Goal: Information Seeking & Learning: Find specific fact

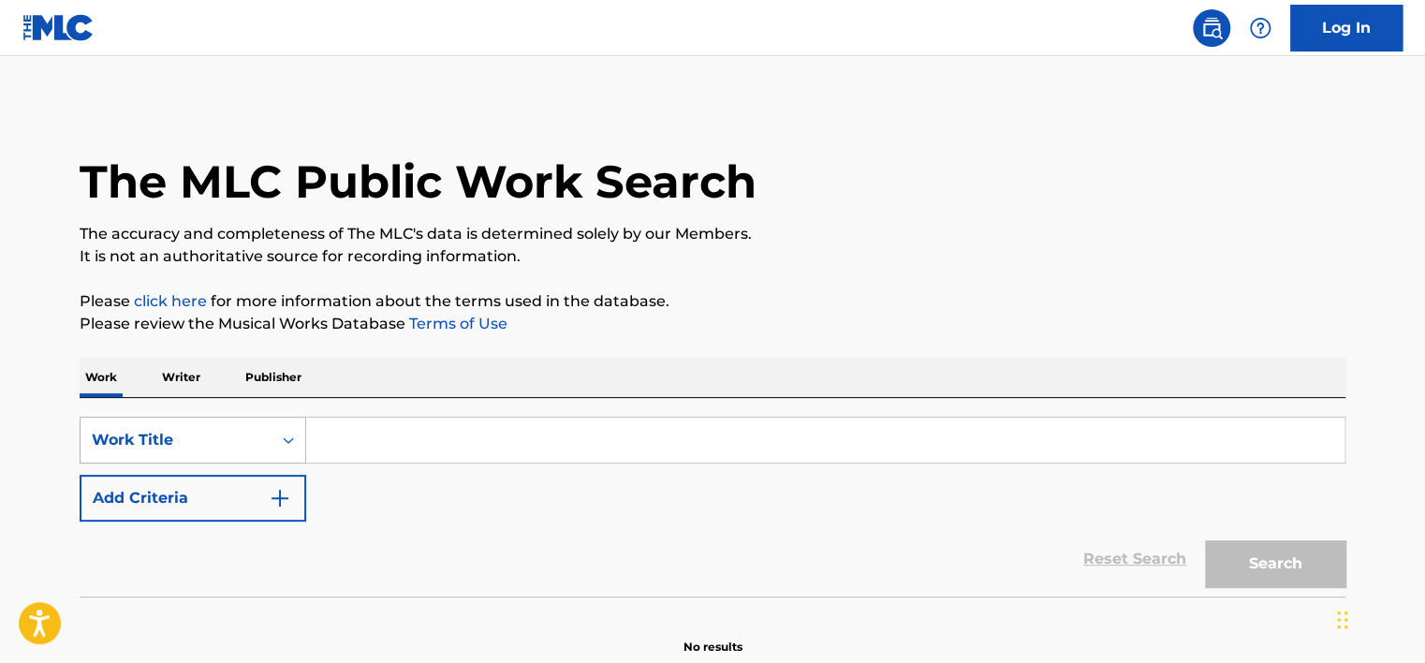
click at [243, 419] on div "Work Title" at bounding box center [193, 440] width 227 height 47
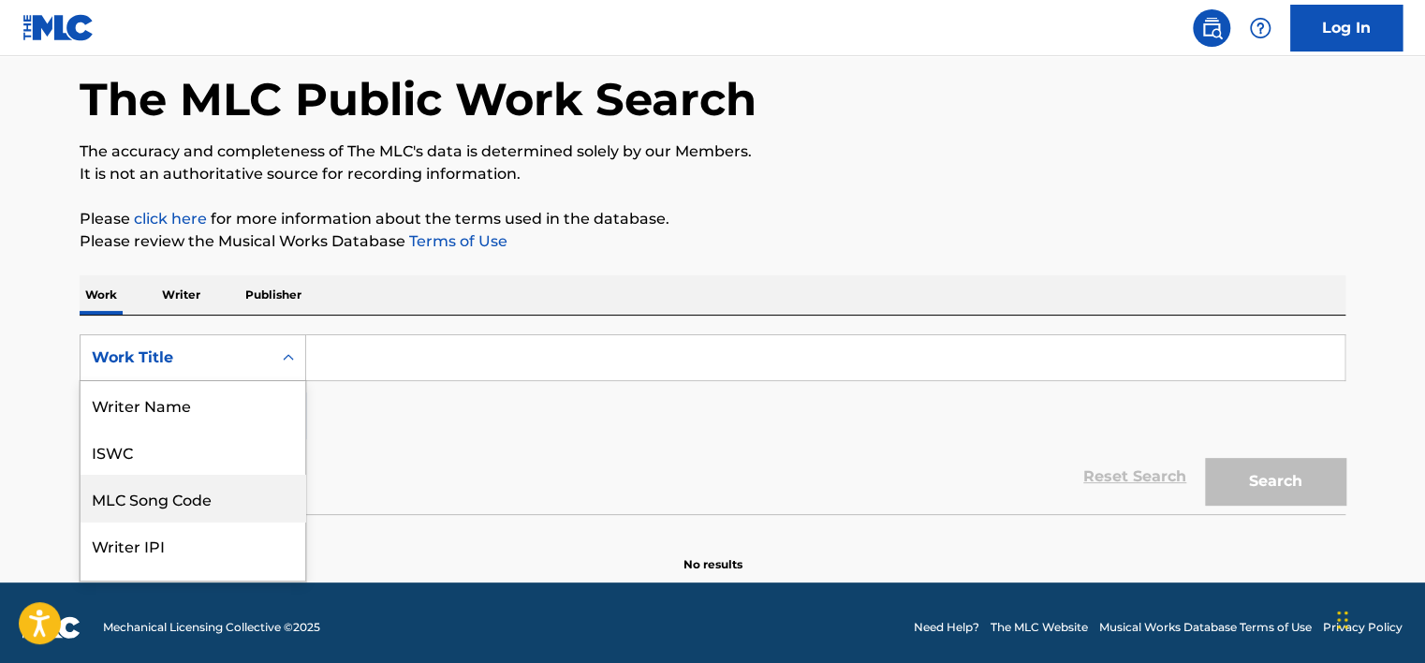
scroll to position [94, 0]
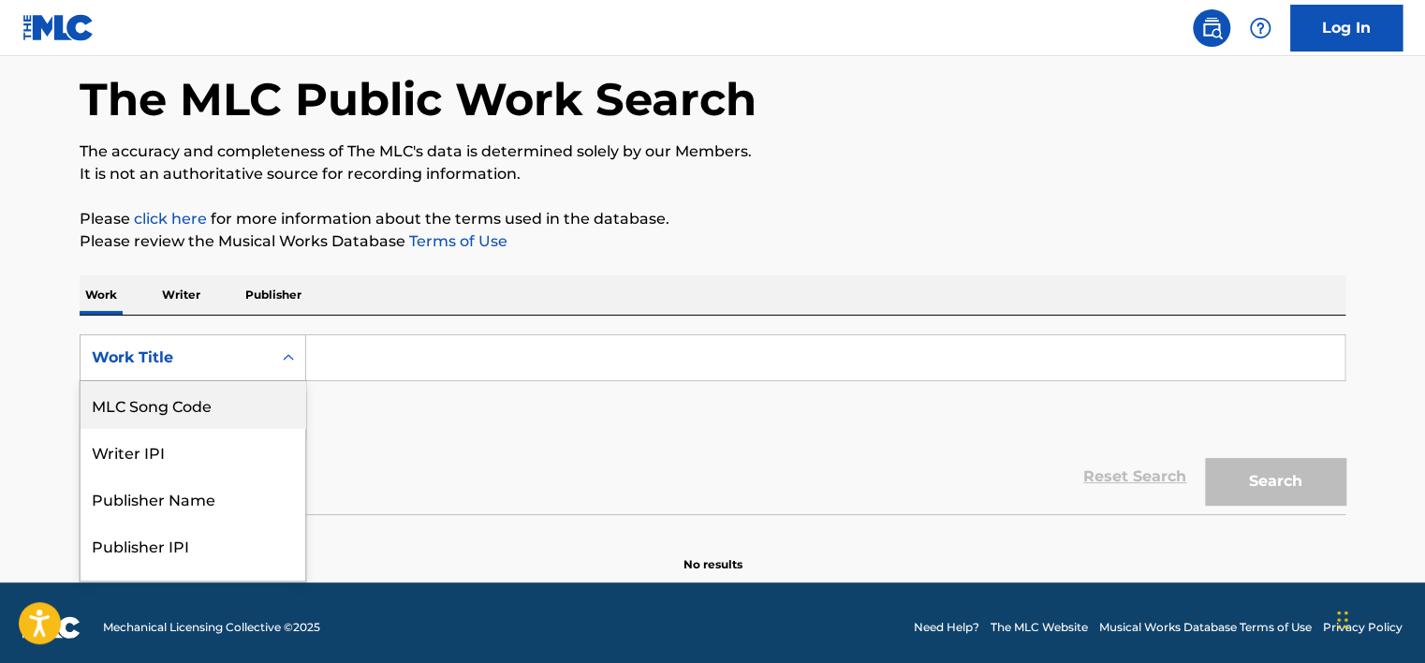
drag, startPoint x: 227, startPoint y: 407, endPoint x: 261, endPoint y: 405, distance: 34.7
click at [227, 406] on div "MLC Song Code" at bounding box center [193, 404] width 225 height 47
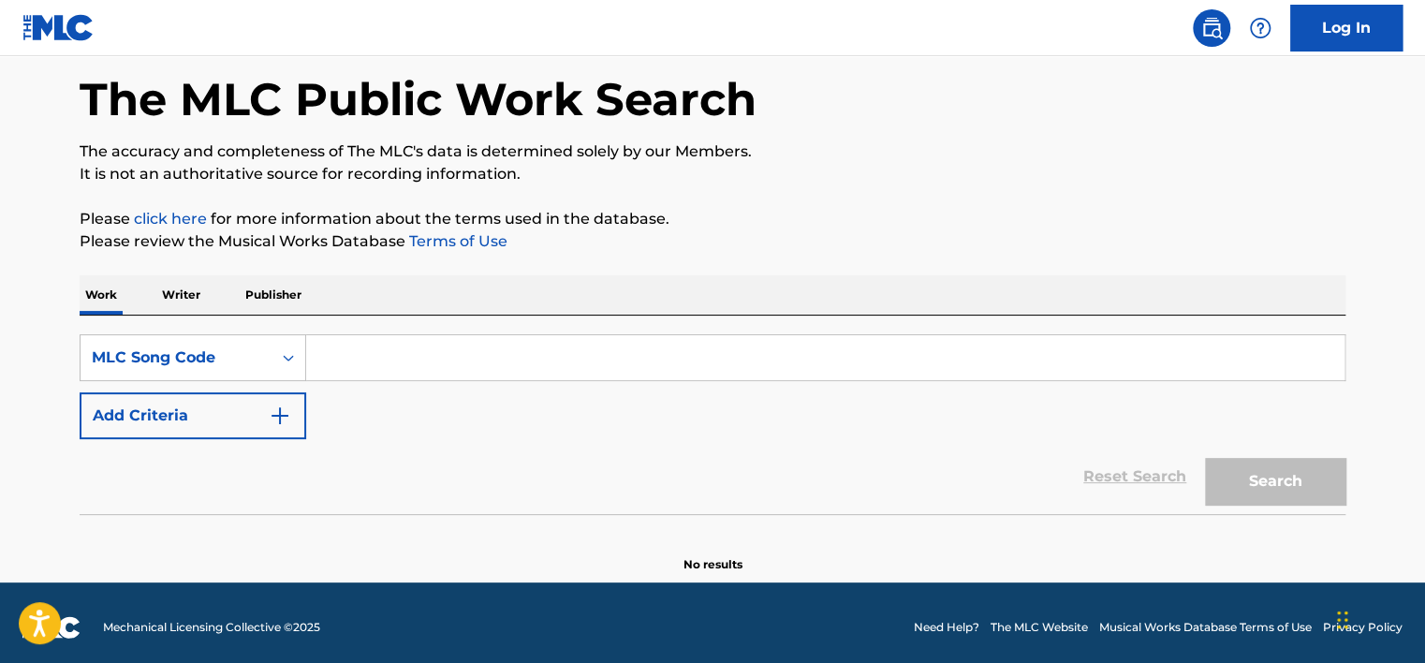
click at [399, 366] on input "Search Form" at bounding box center [825, 357] width 1038 height 45
paste input "TX2CZA"
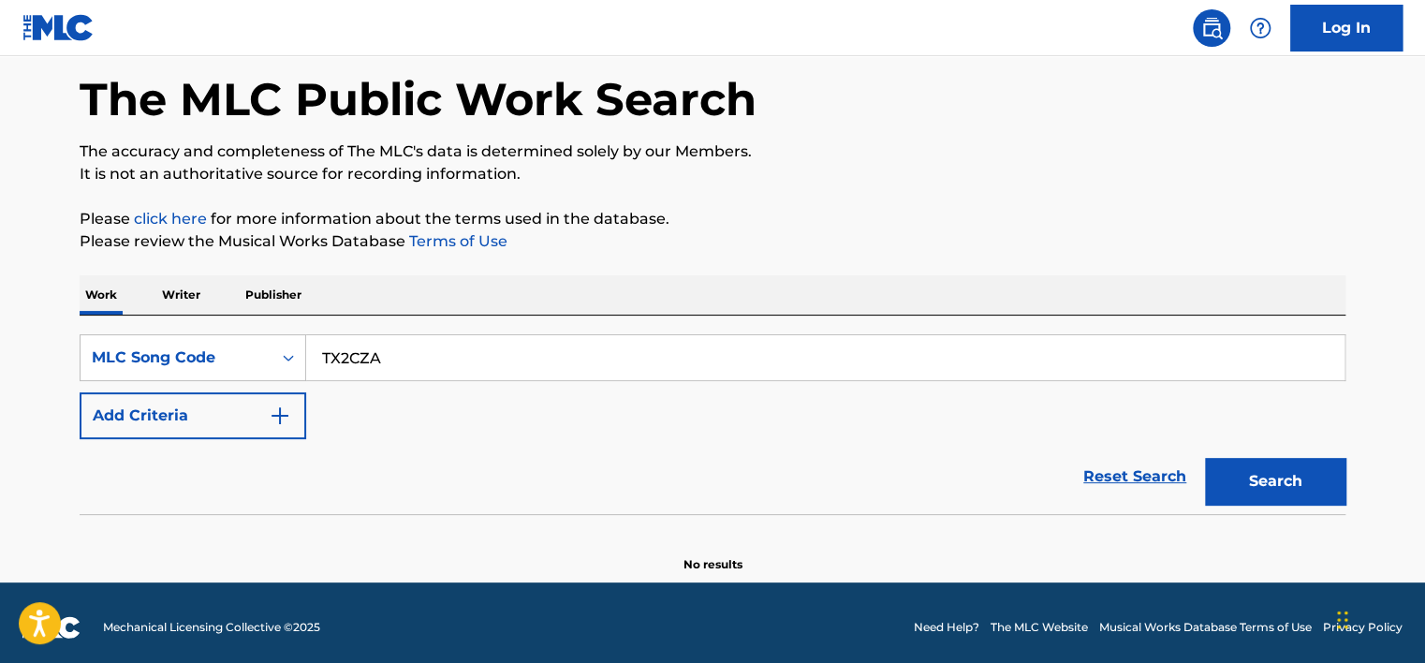
type input "TX2CZA"
click at [641, 481] on button "Search" at bounding box center [1275, 481] width 140 height 47
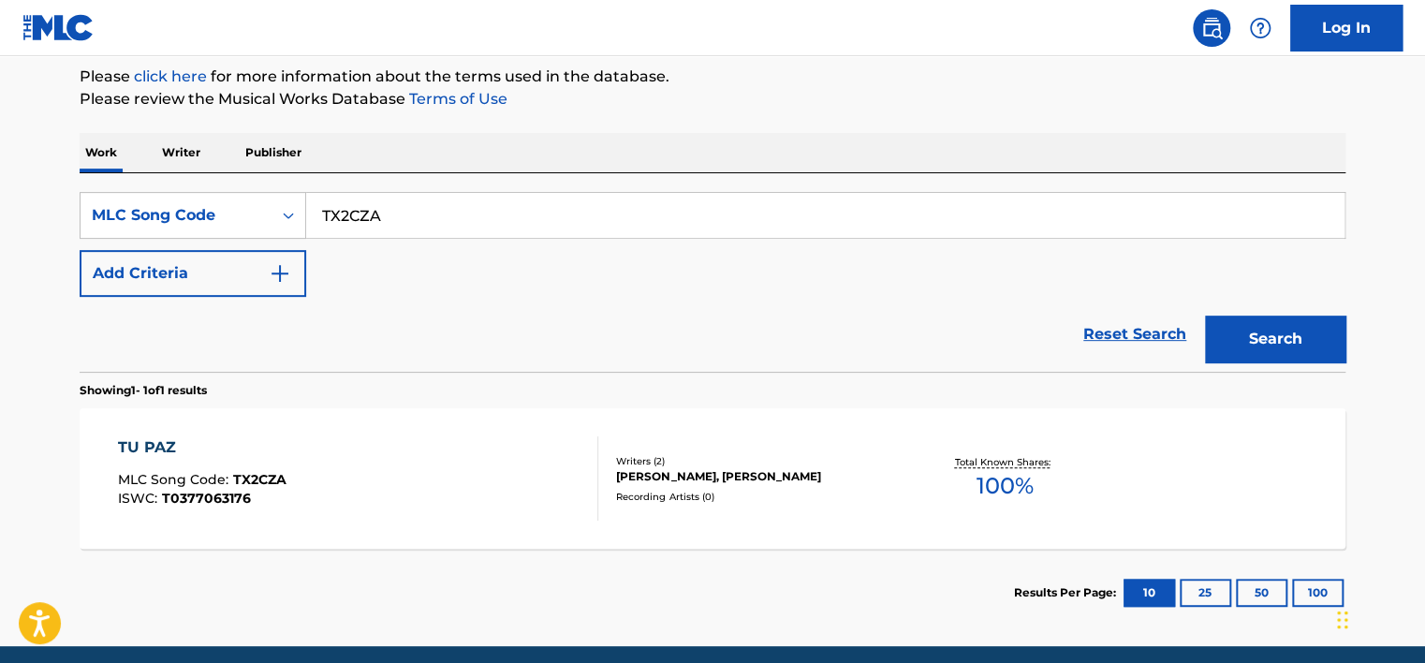
scroll to position [297, 0]
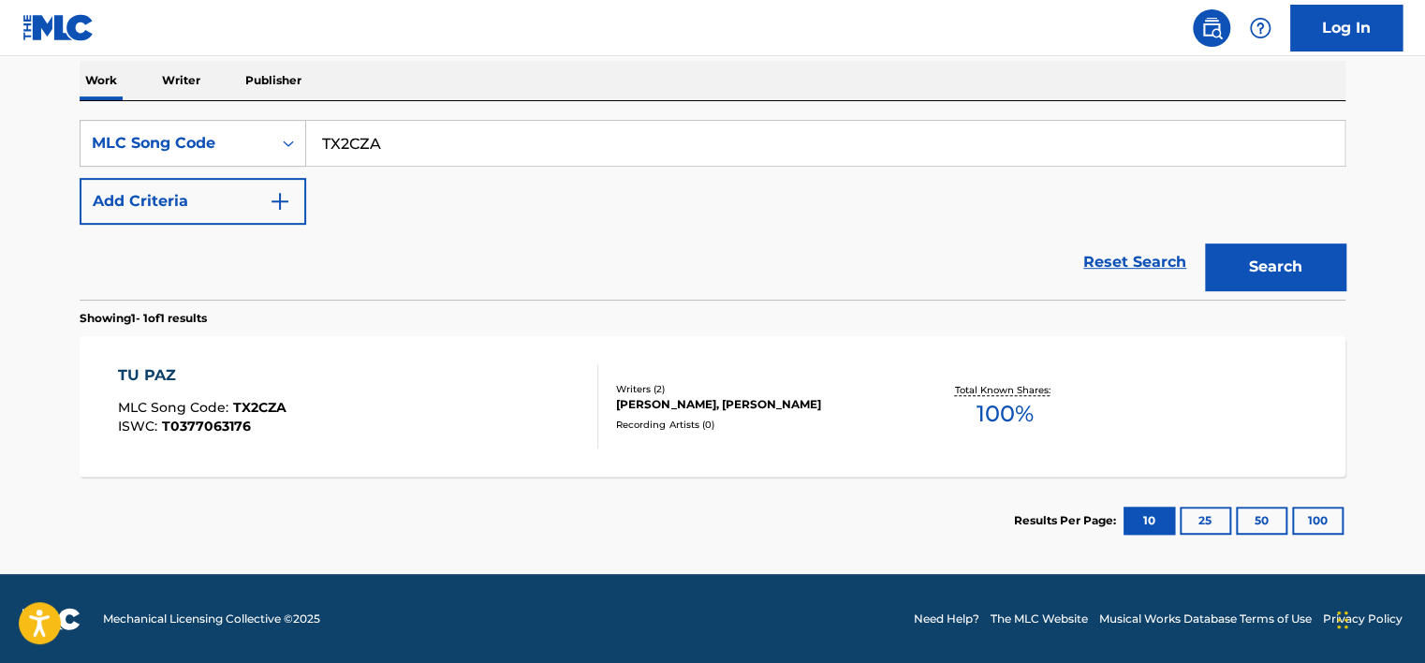
click at [457, 393] on div "TU PAZ MLC Song Code : TX2CZA ISWC : T0377063176" at bounding box center [358, 406] width 481 height 84
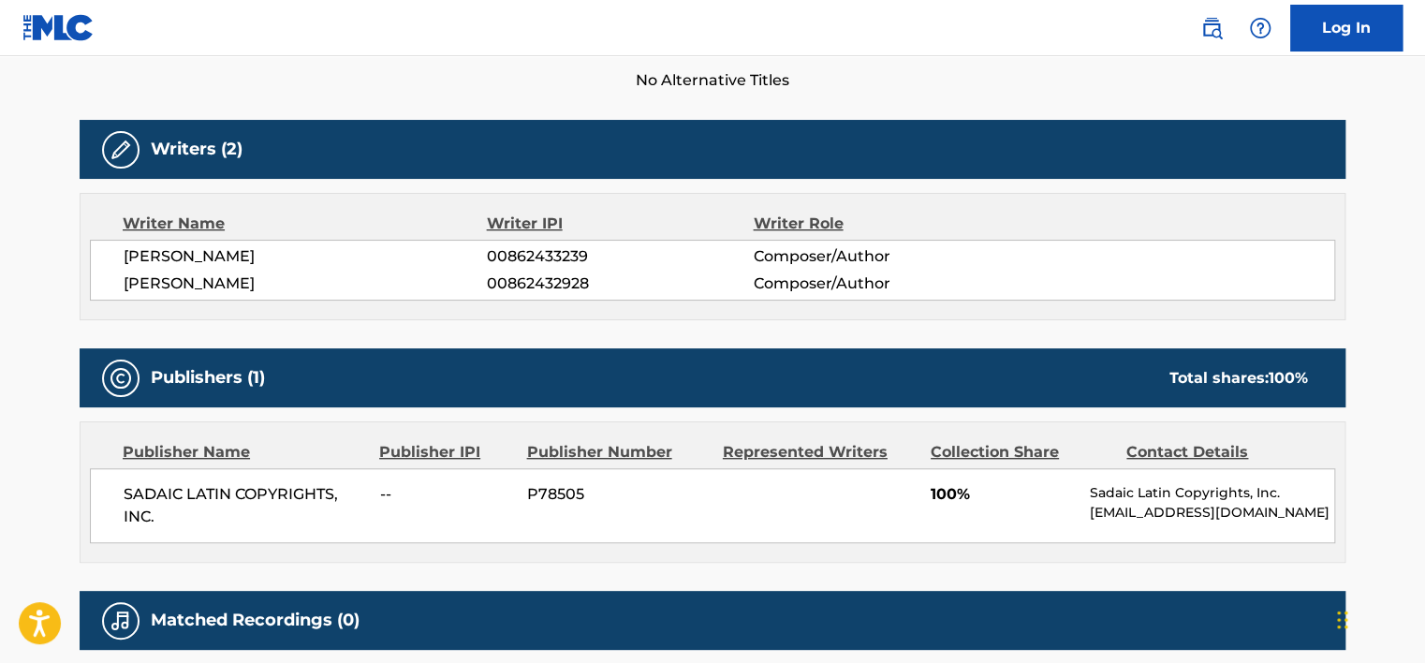
scroll to position [515, 0]
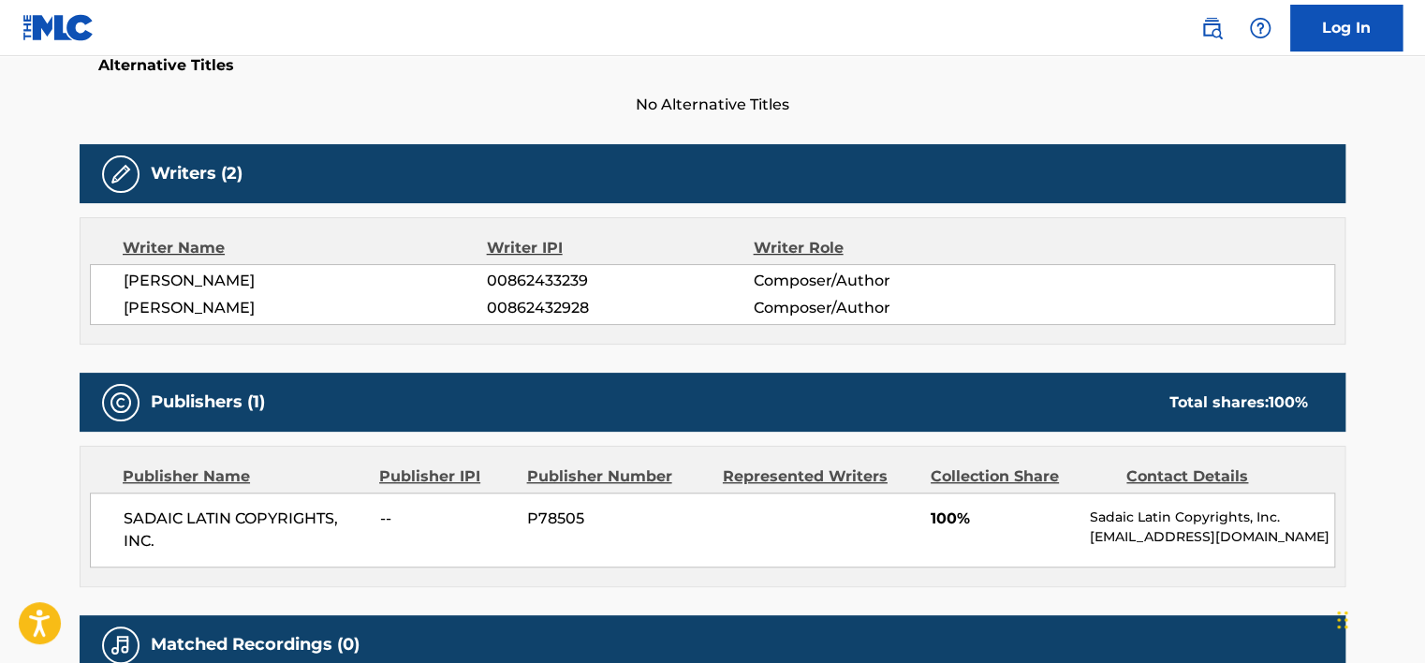
click at [231, 262] on div "Writer Name Writer IPI Writer Role [PERSON_NAME] 00862433239 Composer/Author [P…" at bounding box center [713, 280] width 1266 height 127
copy div "[PERSON_NAME]"
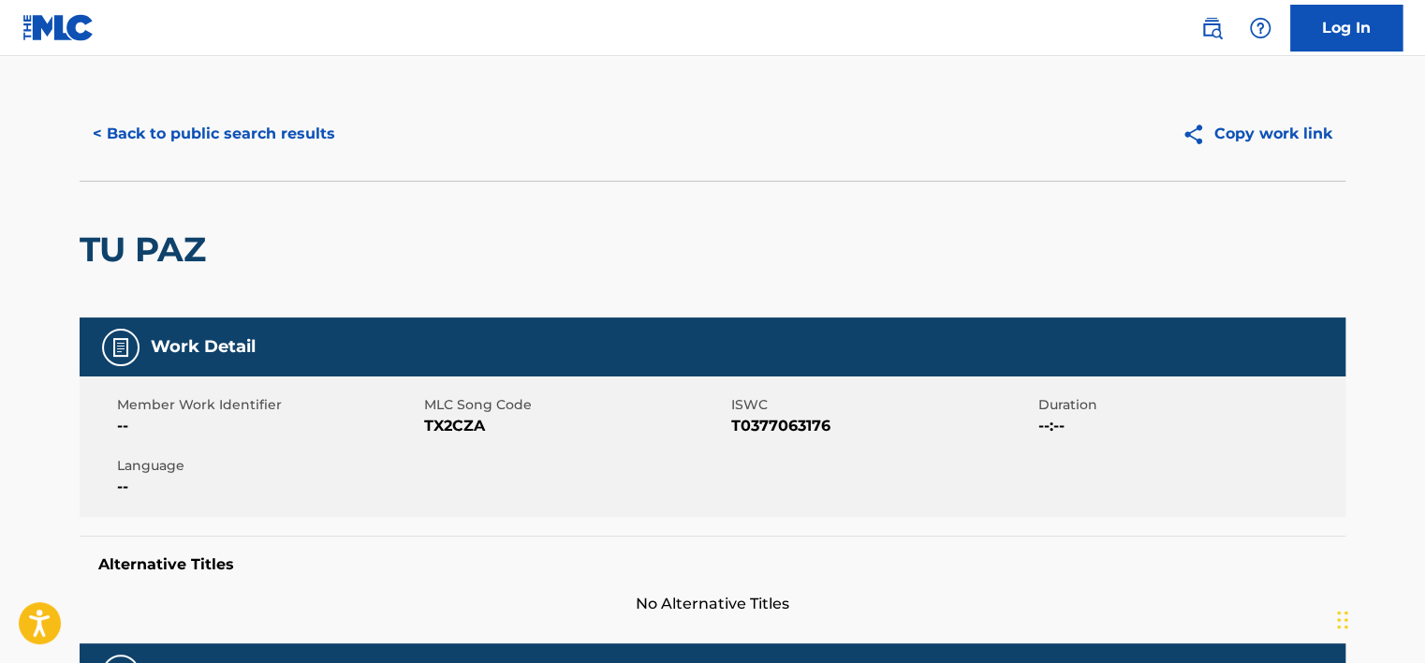
scroll to position [0, 0]
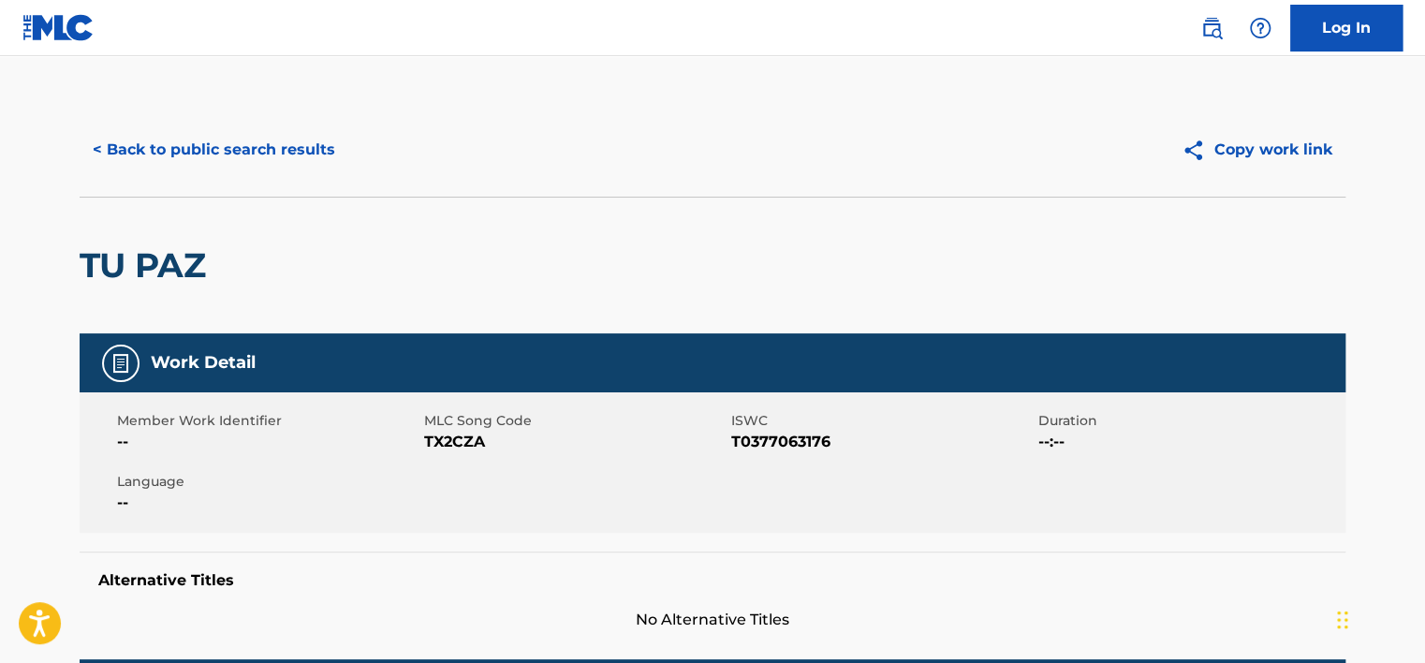
click at [286, 167] on button "< Back to public search results" at bounding box center [214, 149] width 269 height 47
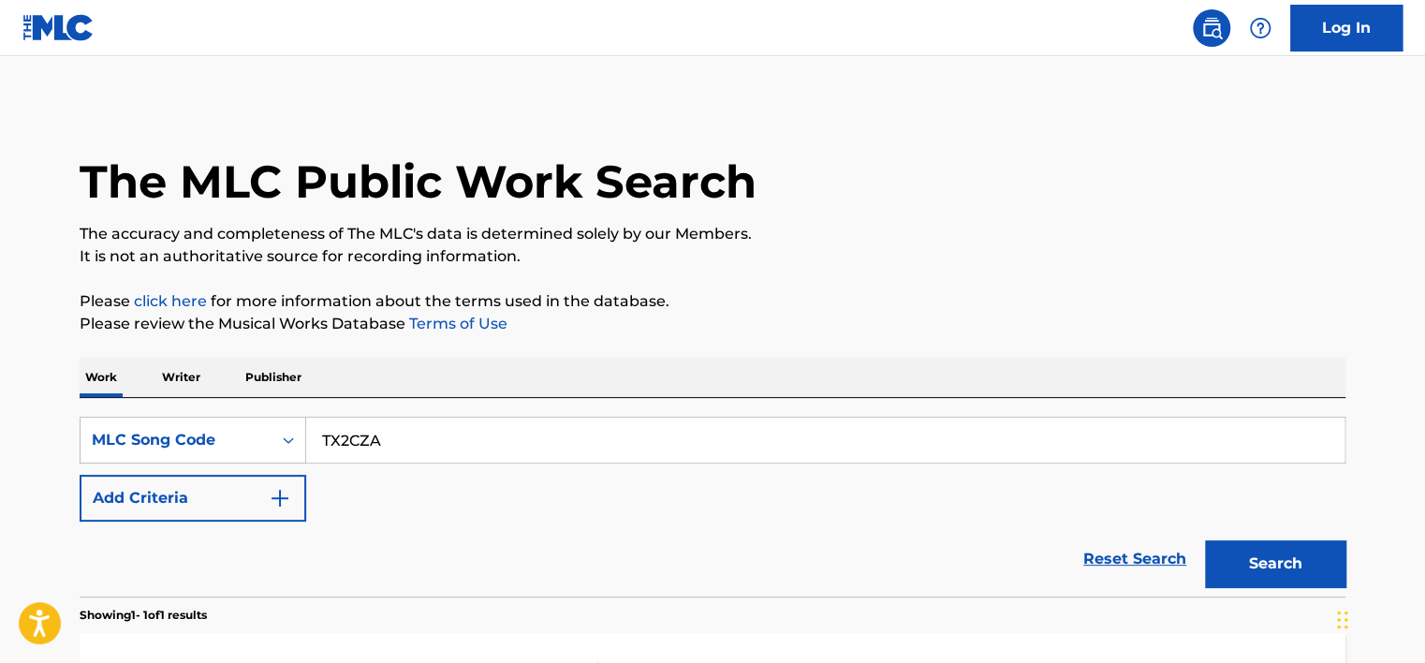
scroll to position [248, 0]
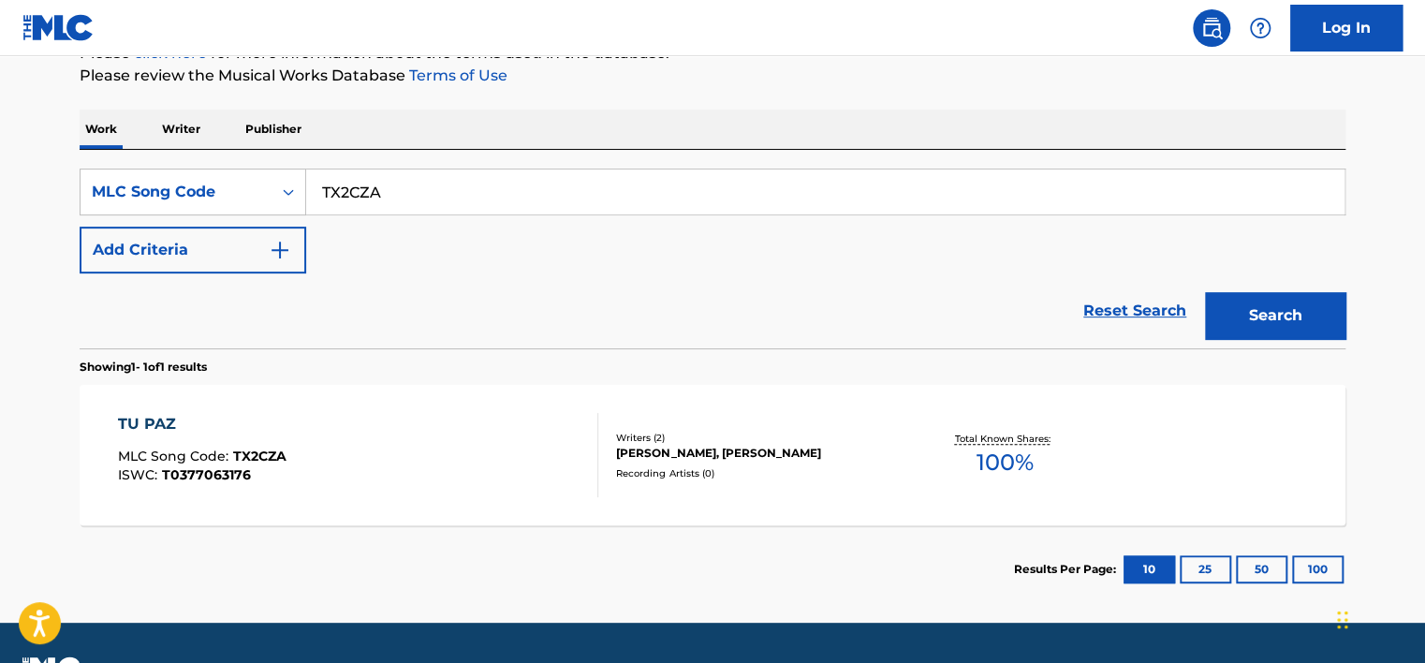
click at [419, 193] on input "TX2CZA" at bounding box center [825, 191] width 1038 height 45
paste input "AY9COQ"
type input "AY9COQ"
click at [641, 282] on div "Search" at bounding box center [1271, 310] width 150 height 75
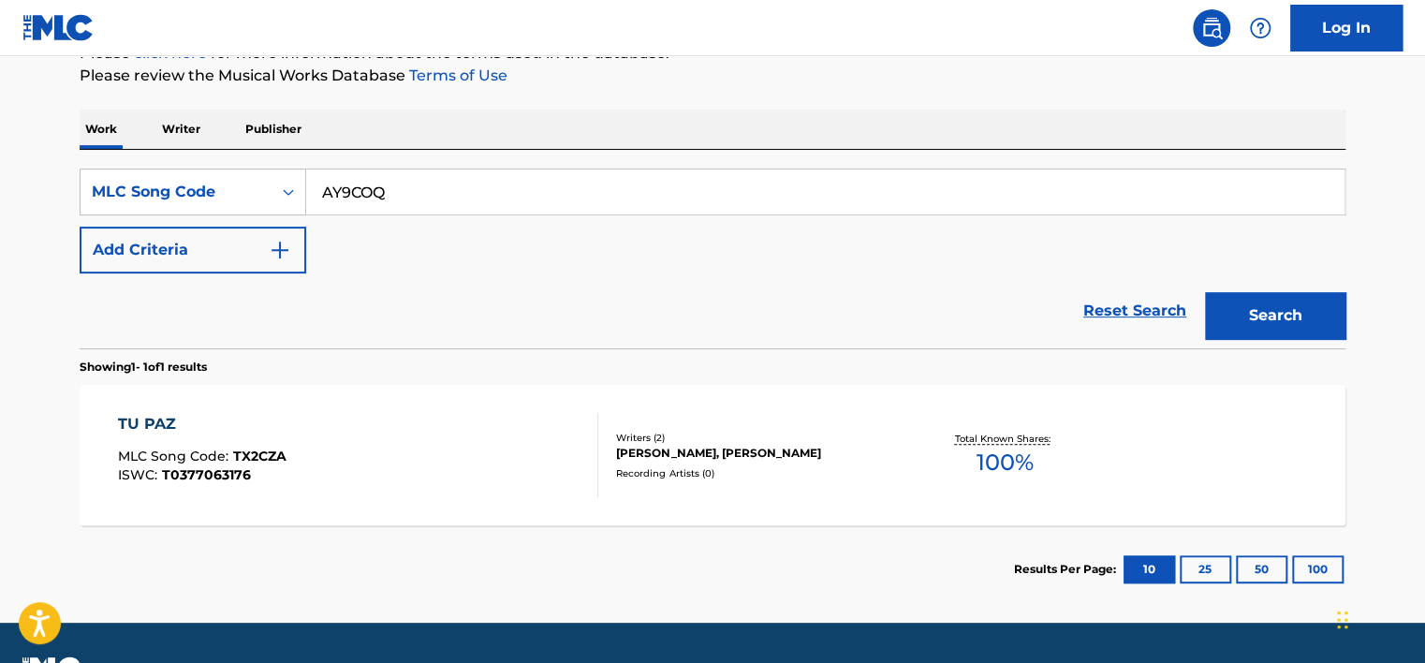
click at [641, 314] on button "Search" at bounding box center [1275, 315] width 140 height 47
click at [435, 463] on div "ALEATORY FUNK MLC Song Code : AY9COQ ISWC :" at bounding box center [358, 455] width 481 height 84
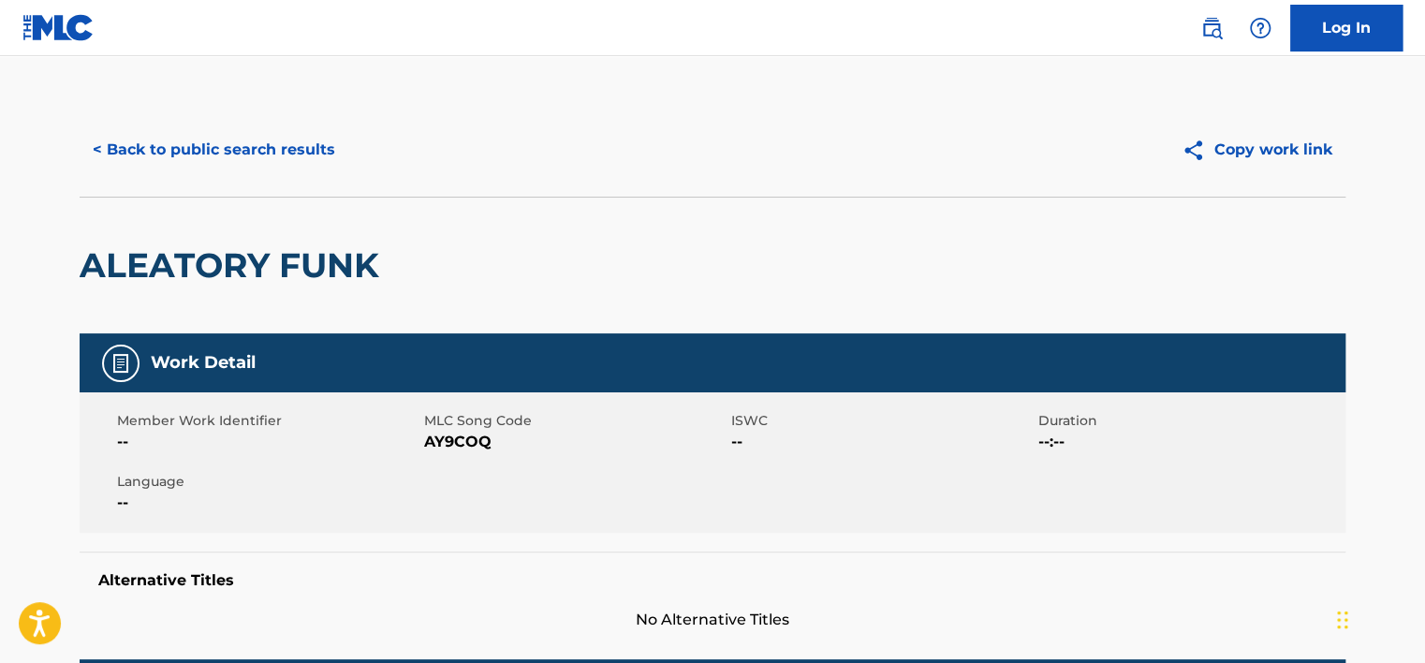
click at [236, 157] on button "< Back to public search results" at bounding box center [214, 149] width 269 height 47
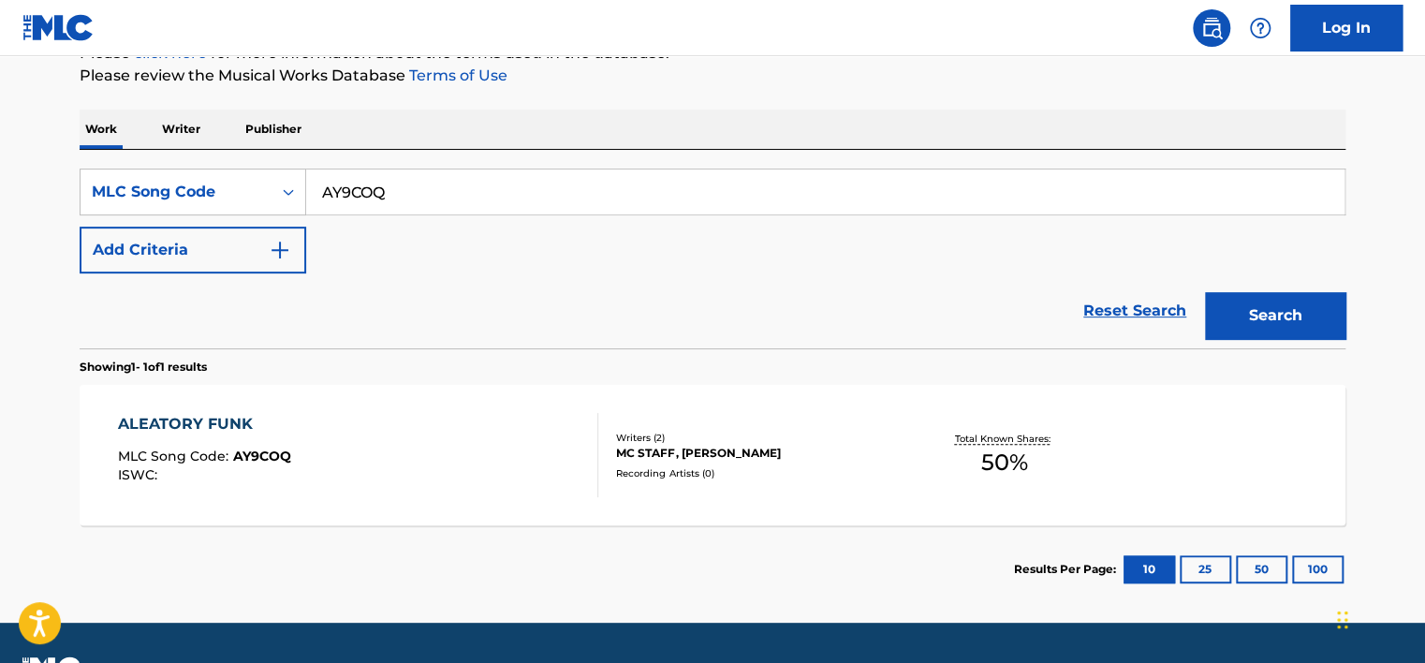
click at [358, 200] on input "AY9COQ" at bounding box center [825, 191] width 1038 height 45
click at [357, 198] on input "AY9COQ" at bounding box center [825, 191] width 1038 height 45
paste input "IC6FSJ"
type input "IC6FSJ"
click at [641, 302] on button "Search" at bounding box center [1275, 315] width 140 height 47
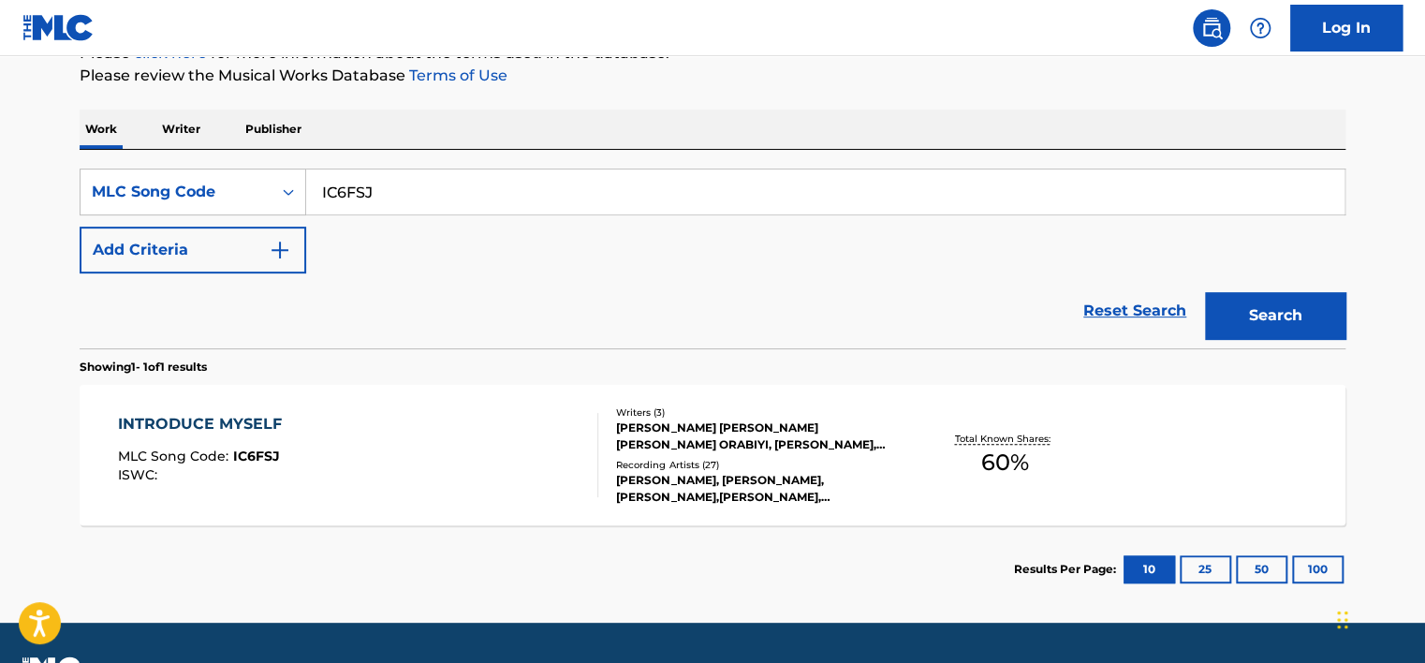
click at [641, 425] on div "[PERSON_NAME] [PERSON_NAME] [PERSON_NAME] ORABIYI, [PERSON_NAME], [PERSON_NAME]" at bounding box center [757, 436] width 283 height 34
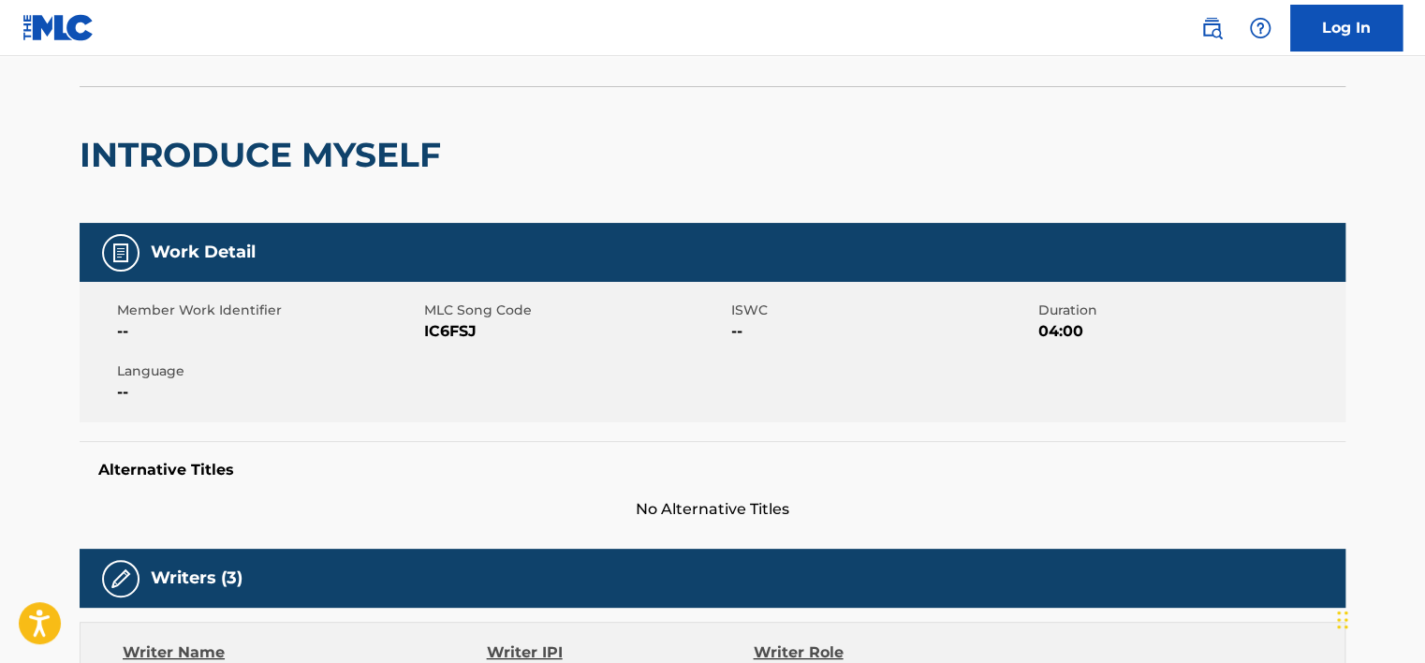
scroll to position [94, 0]
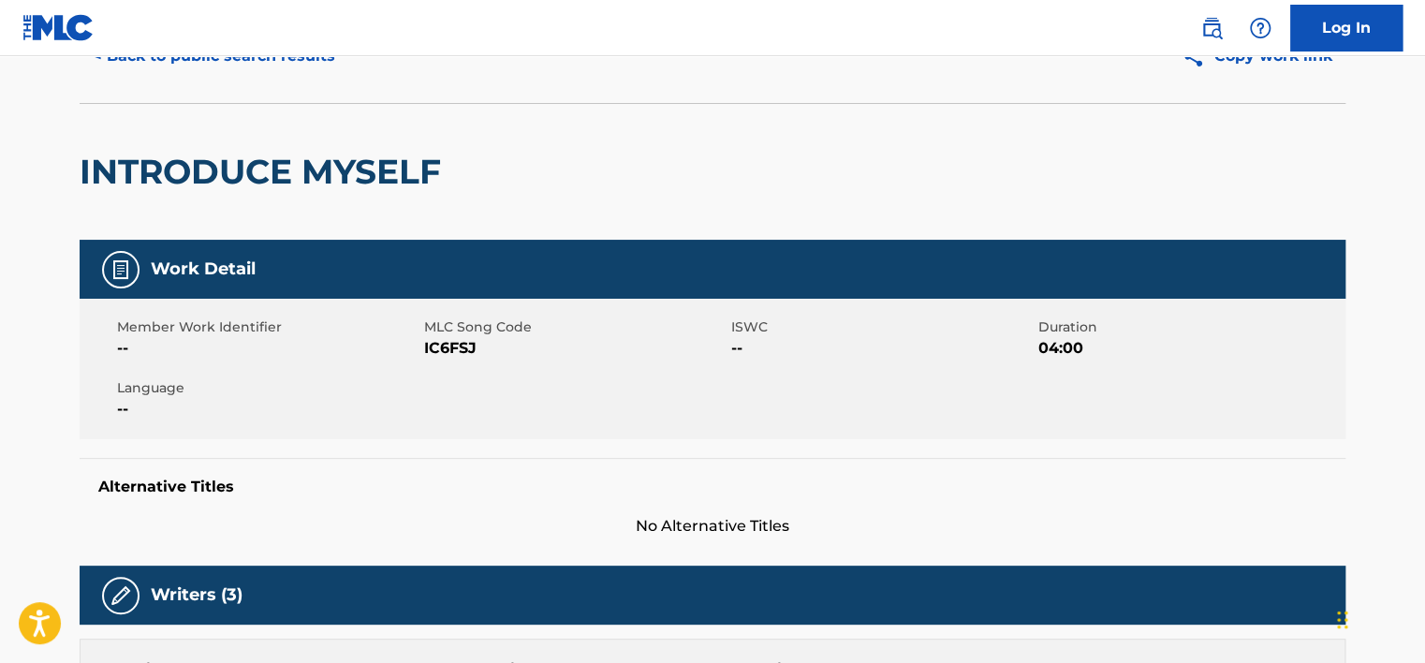
click at [288, 68] on button "< Back to public search results" at bounding box center [214, 56] width 269 height 47
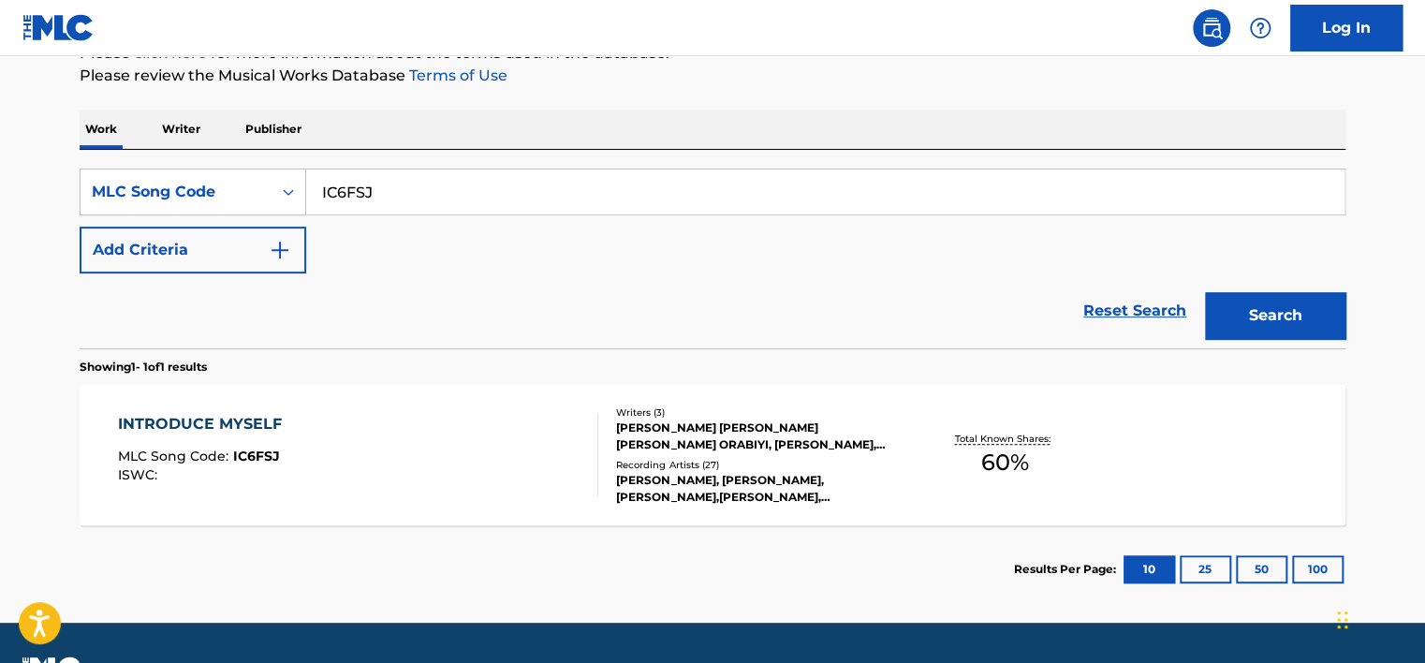
click at [468, 176] on input "IC6FSJ" at bounding box center [825, 191] width 1038 height 45
click at [469, 176] on input "IC6FSJ" at bounding box center [825, 191] width 1038 height 45
paste input "AY9COQ"
type input "AY9COQ"
click at [641, 295] on button "Search" at bounding box center [1275, 315] width 140 height 47
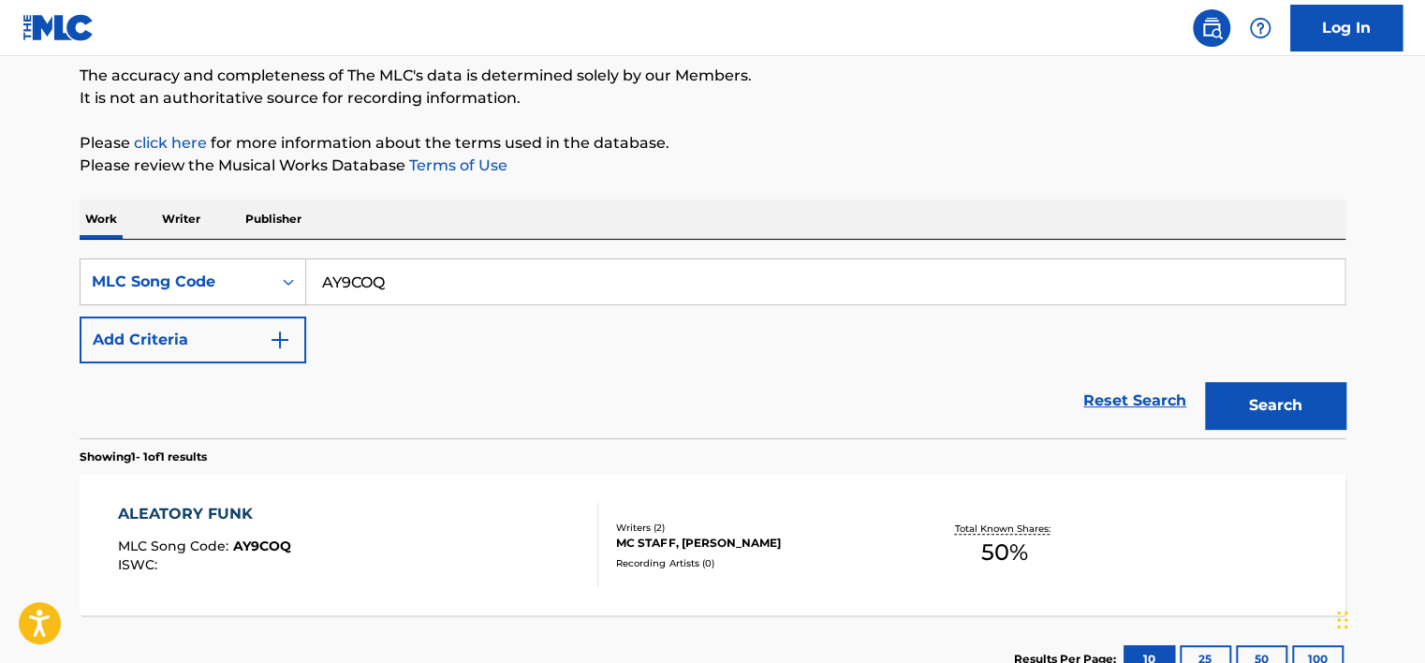
scroll to position [154, 0]
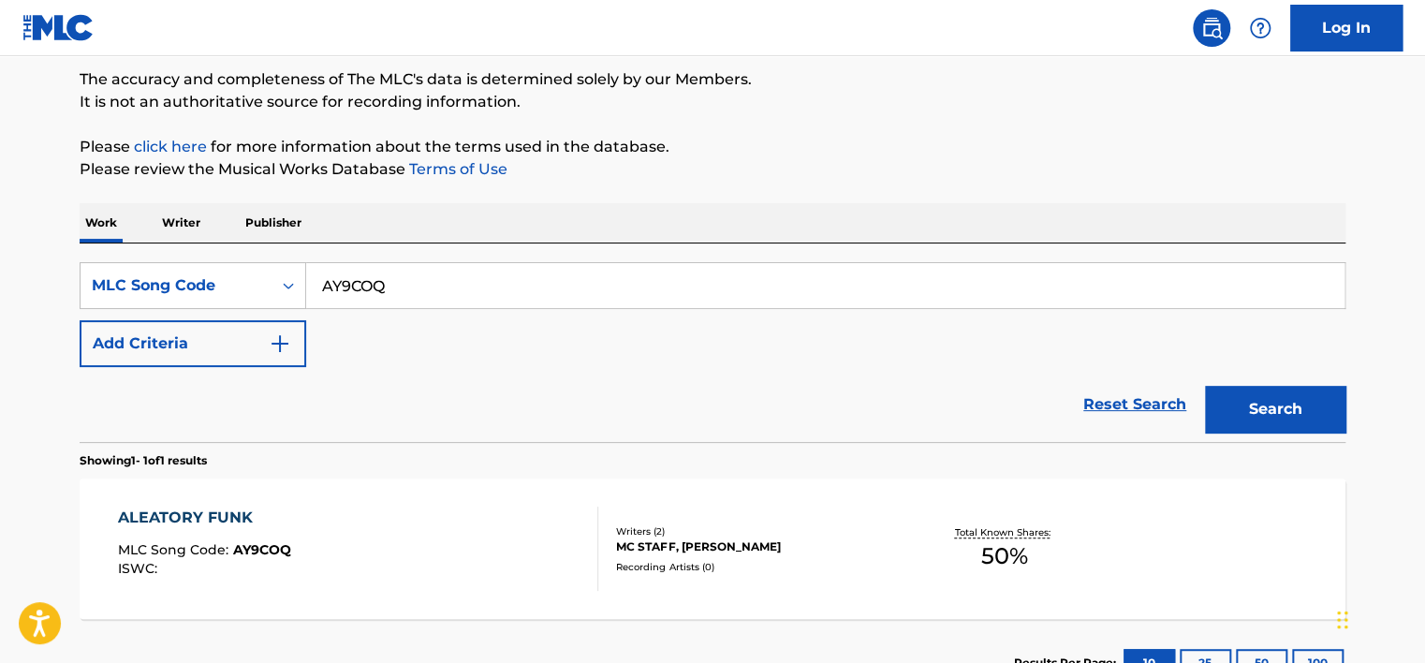
click at [438, 536] on div "ALEATORY FUNK MLC Song Code : AY9COQ ISWC :" at bounding box center [358, 549] width 481 height 84
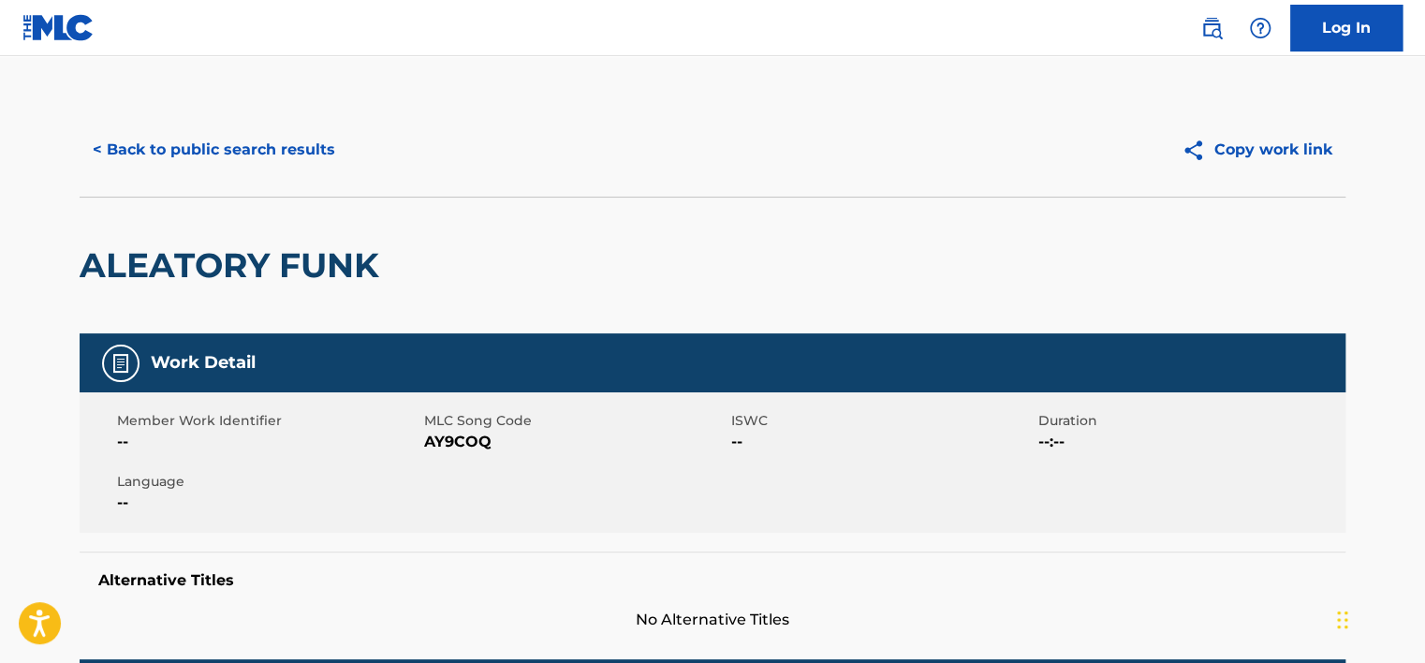
click at [273, 131] on button "< Back to public search results" at bounding box center [214, 149] width 269 height 47
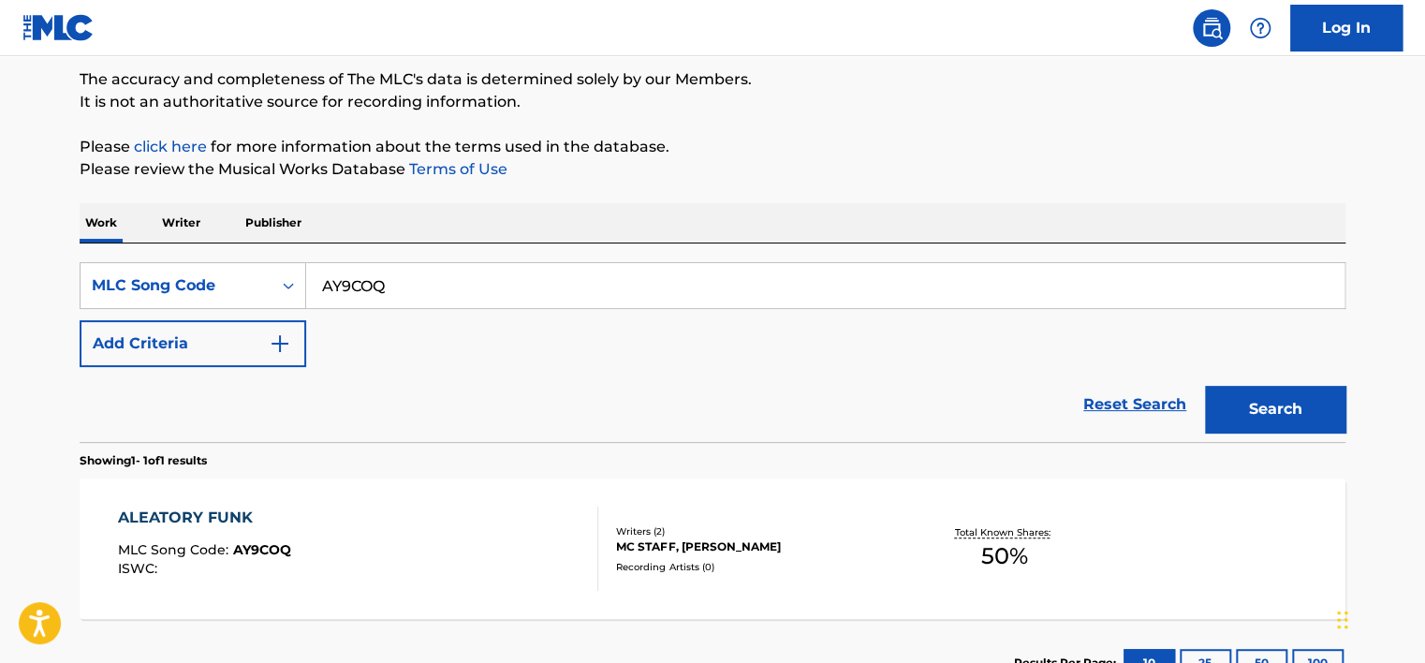
click at [439, 277] on input "AY9COQ" at bounding box center [825, 285] width 1038 height 45
paste input "VB1048"
type input "VB1048"
click at [641, 386] on button "Search" at bounding box center [1275, 409] width 140 height 47
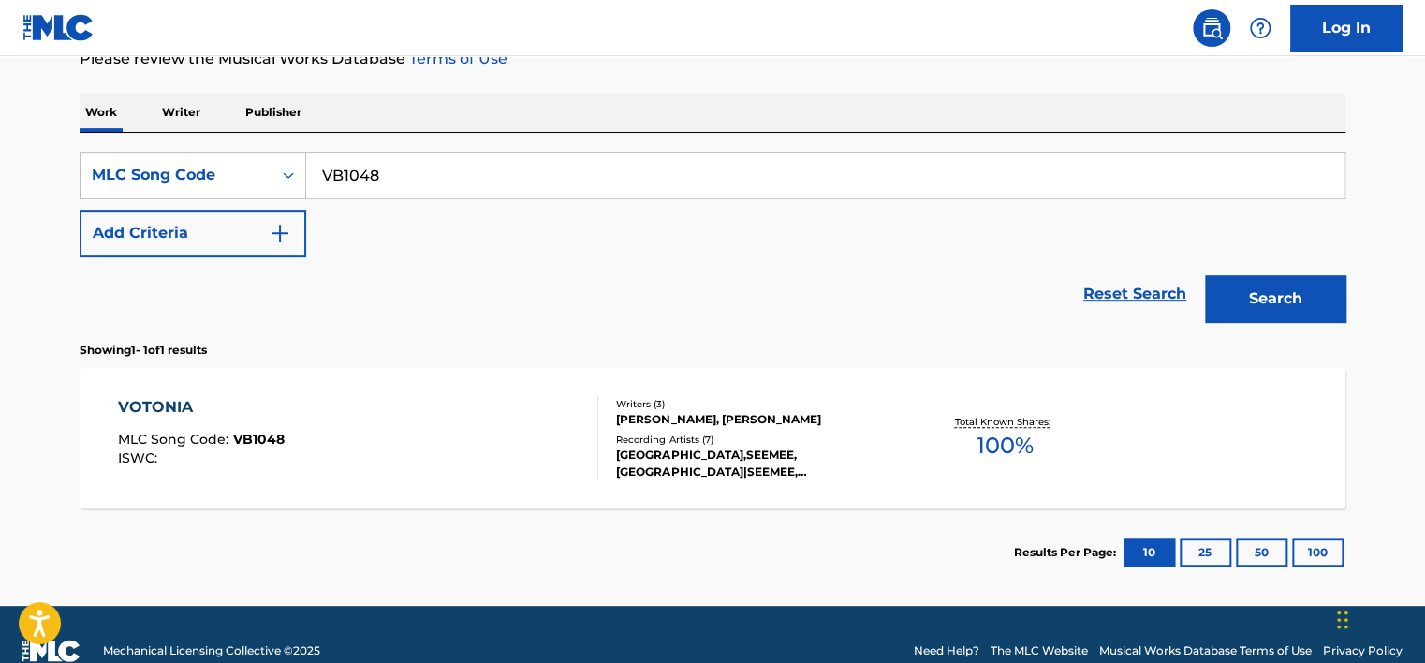
scroll to position [297, 0]
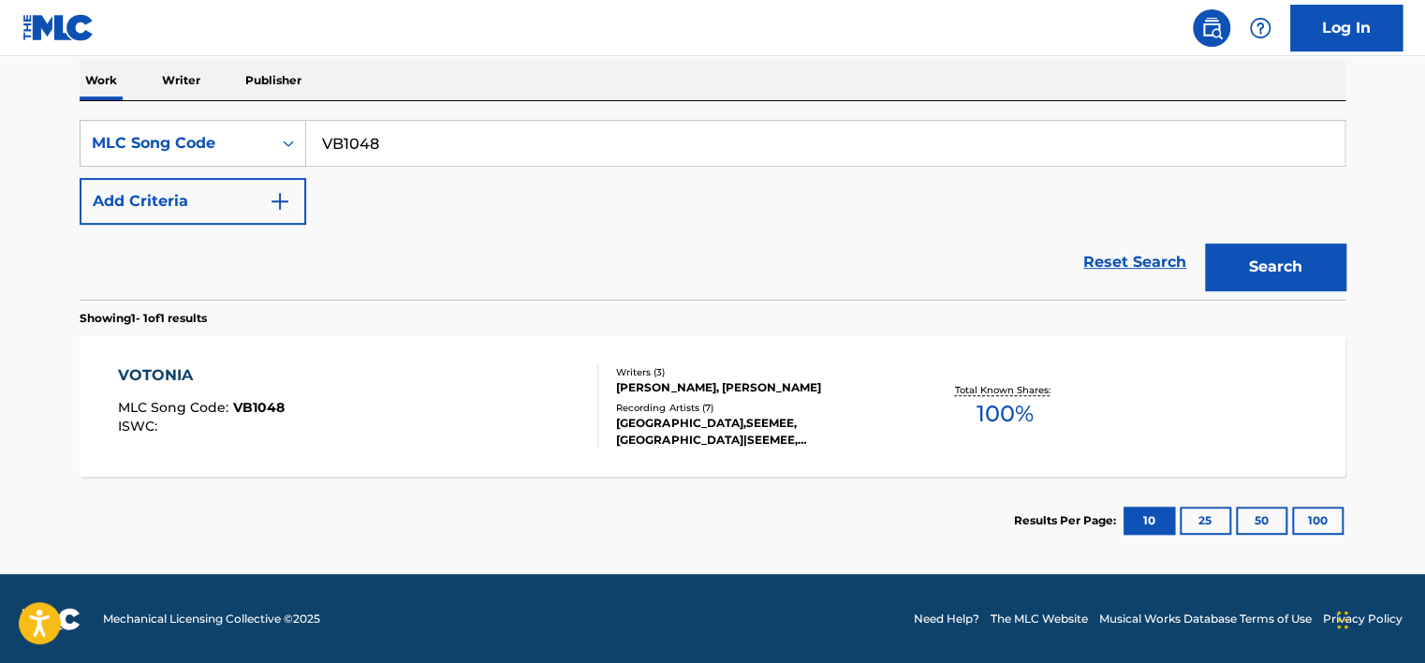
click at [358, 364] on div "VOTONIA MLC Song Code : VB1048 ISWC :" at bounding box center [358, 406] width 481 height 84
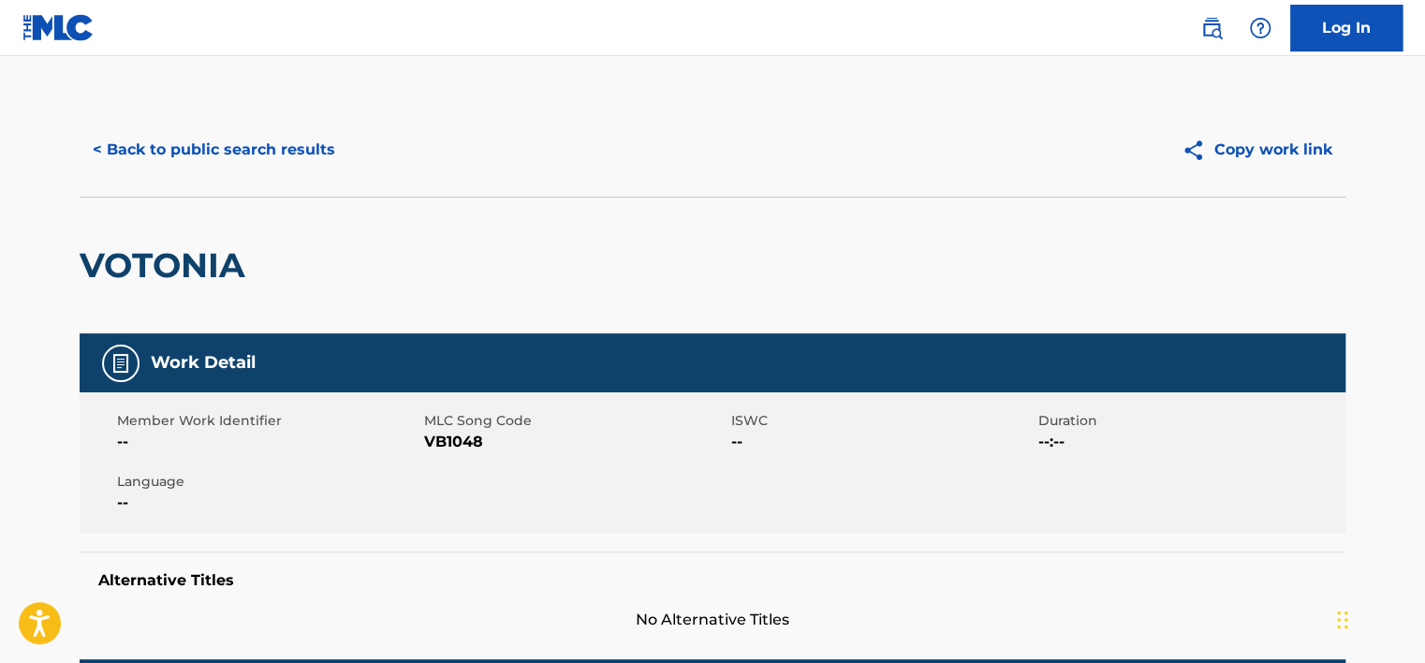
click at [286, 162] on button "< Back to public search results" at bounding box center [214, 149] width 269 height 47
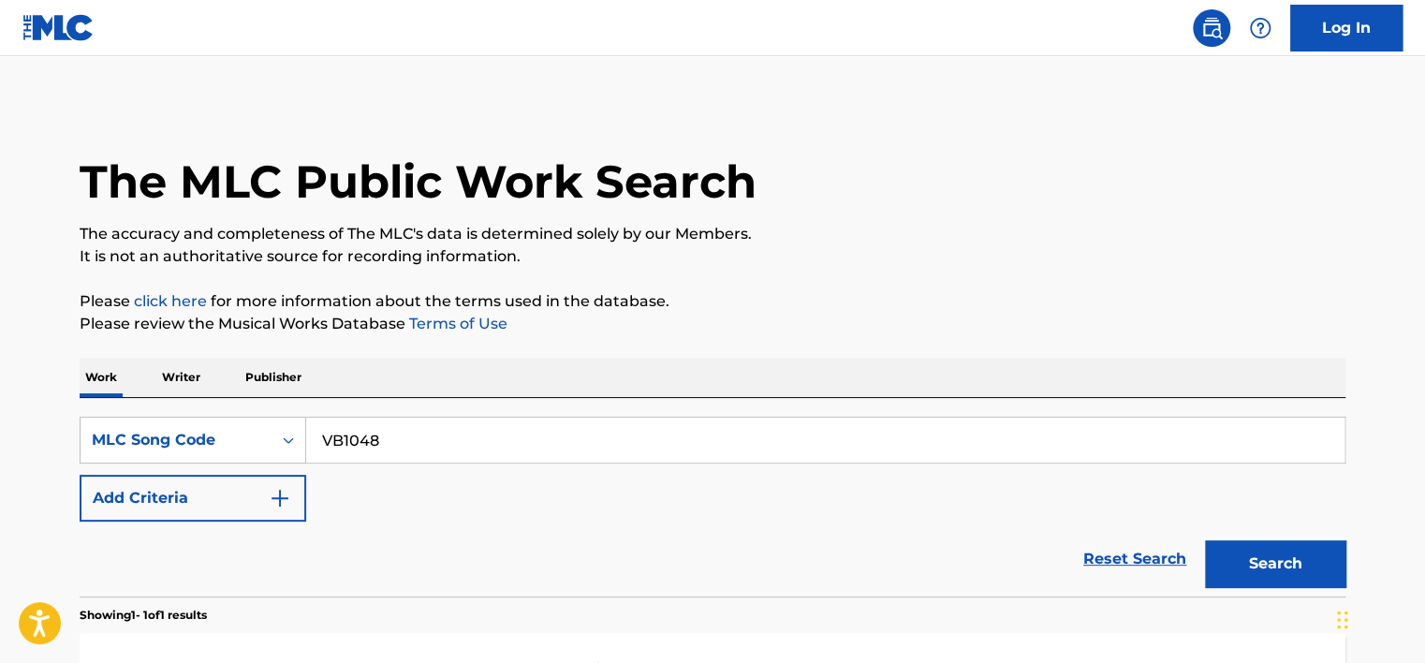
scroll to position [248, 0]
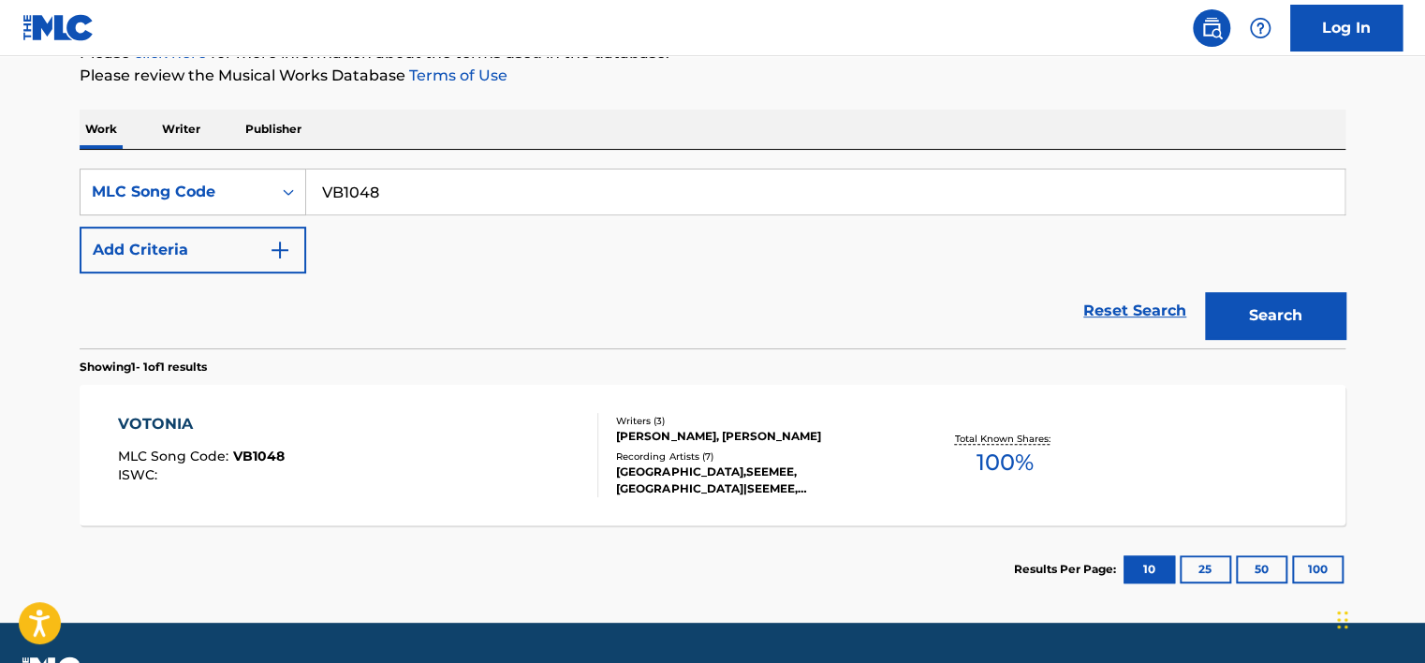
click at [425, 183] on input "VB1048" at bounding box center [825, 191] width 1038 height 45
paste input "ZA0U21"
type input "ZA0U21"
click at [641, 337] on button "Search" at bounding box center [1275, 315] width 140 height 47
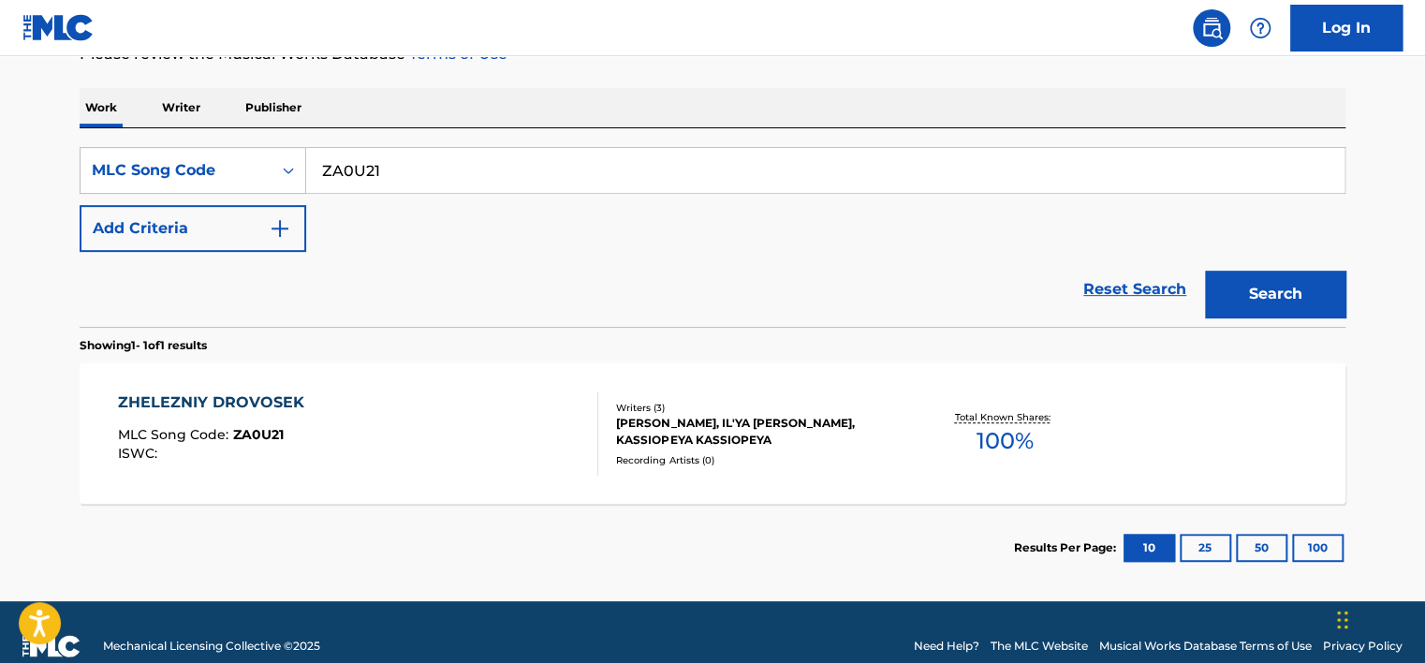
scroll to position [297, 0]
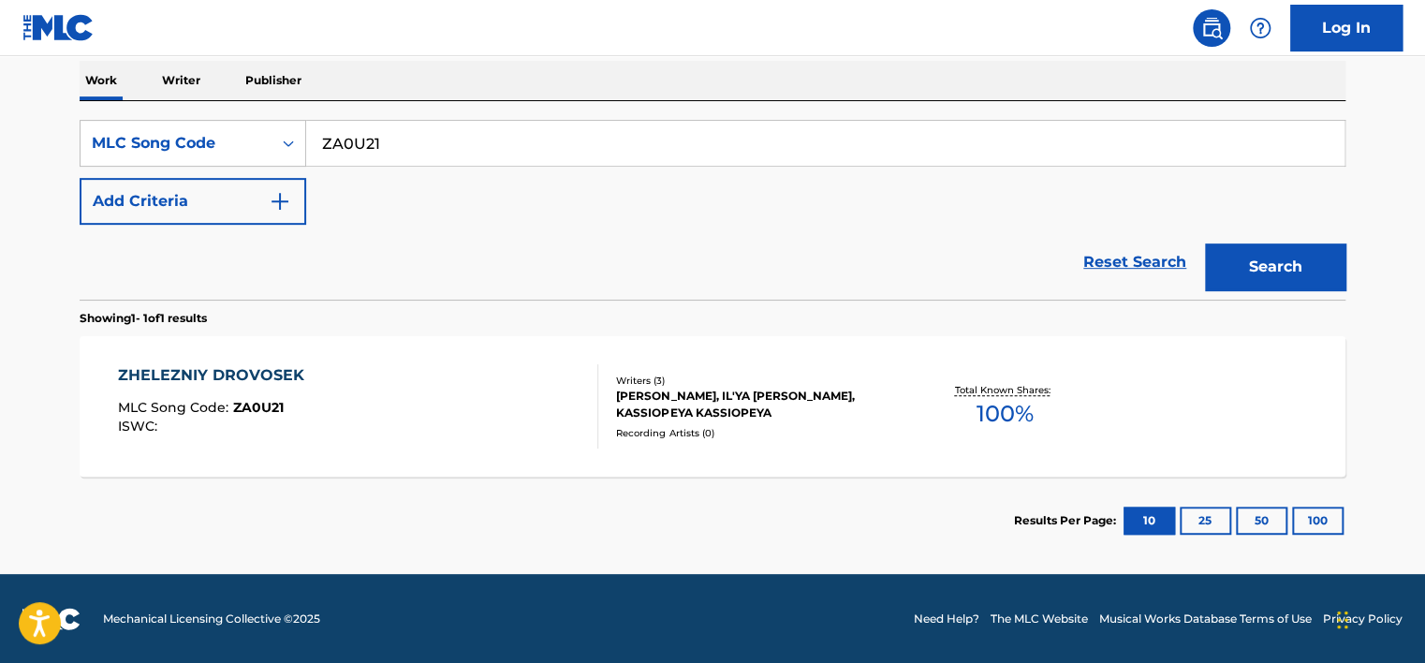
click at [452, 397] on div "ZHELEZNIY DROVOSEK MLC Song Code : ZA0U21 ISWC :" at bounding box center [358, 406] width 481 height 84
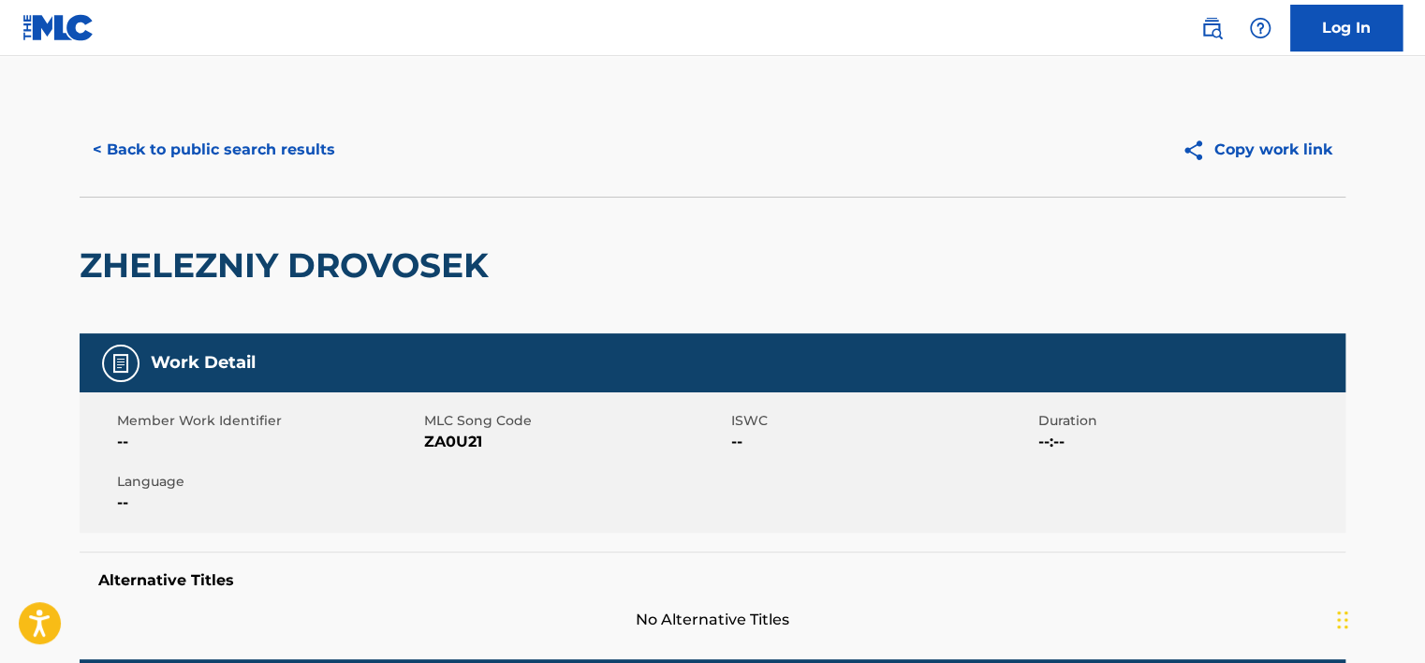
click at [233, 169] on button "< Back to public search results" at bounding box center [214, 149] width 269 height 47
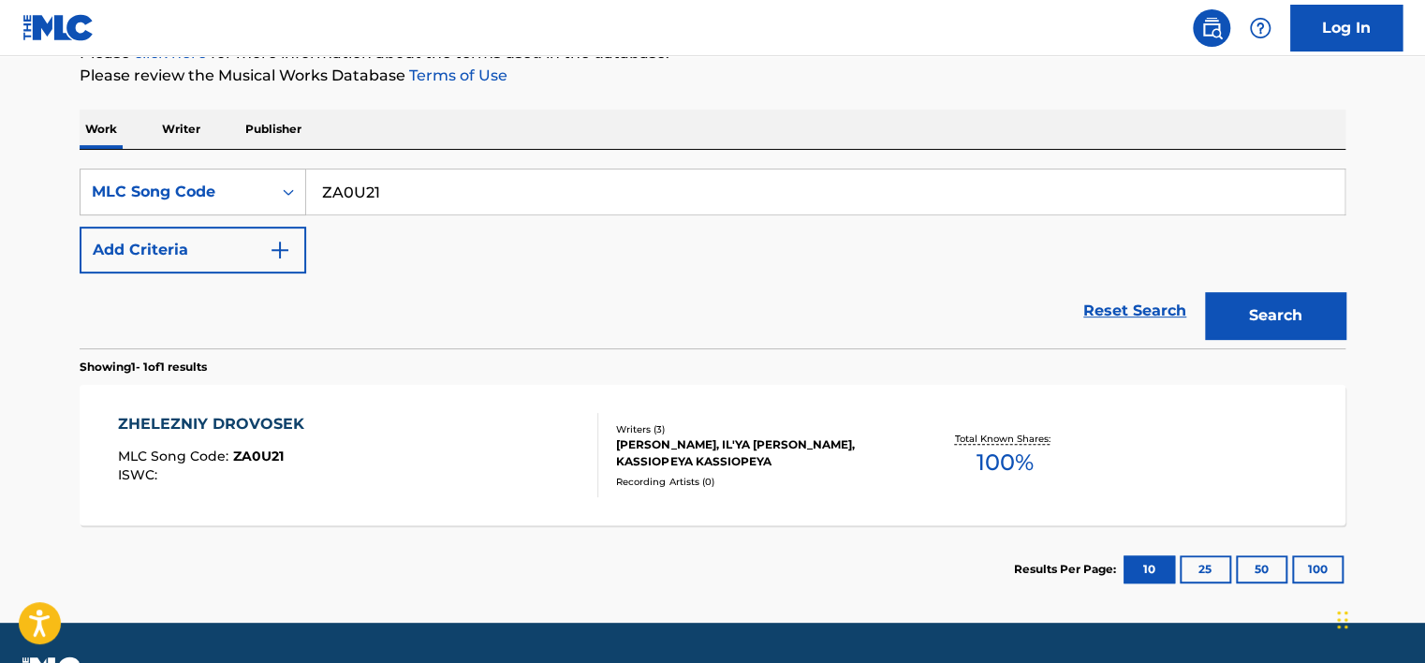
click at [363, 198] on input "ZA0U21" at bounding box center [825, 191] width 1038 height 45
click at [363, 196] on input "ZA0U21" at bounding box center [825, 191] width 1038 height 45
paste input "IBUCHIM"
type input "IBUCHIM"
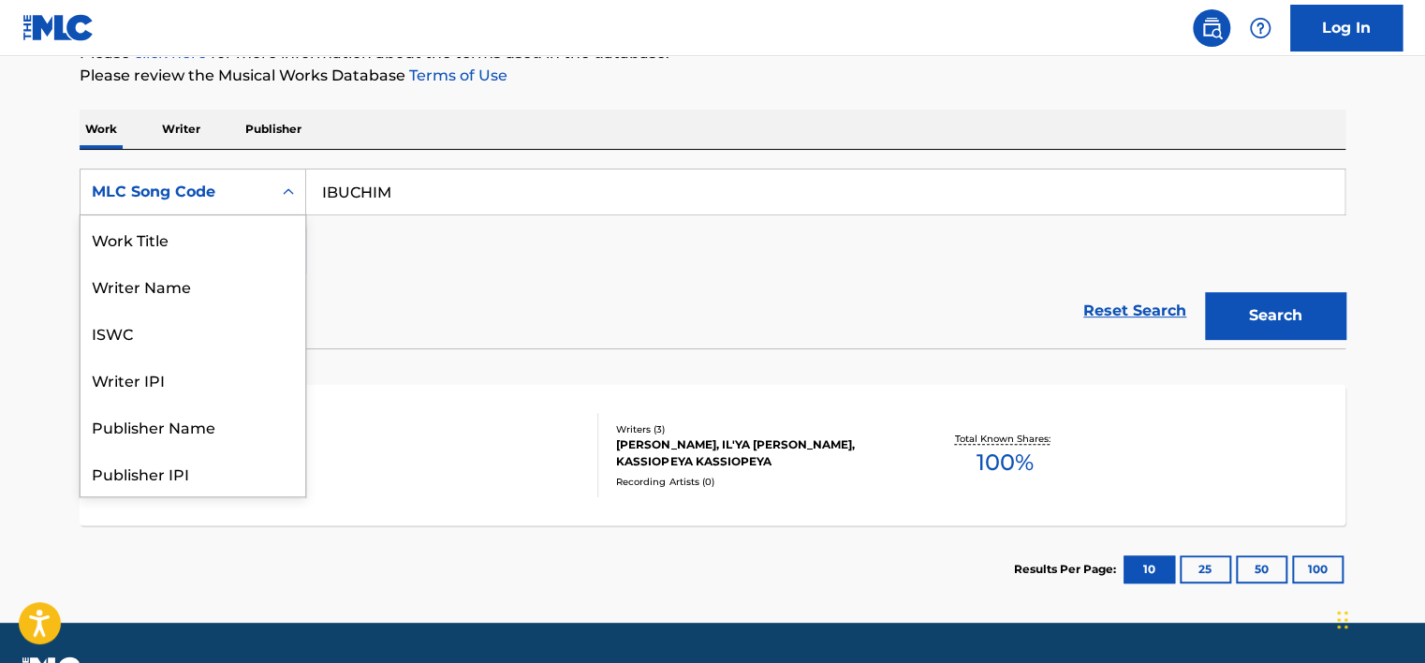
click at [242, 181] on div "MLC Song Code" at bounding box center [176, 192] width 169 height 22
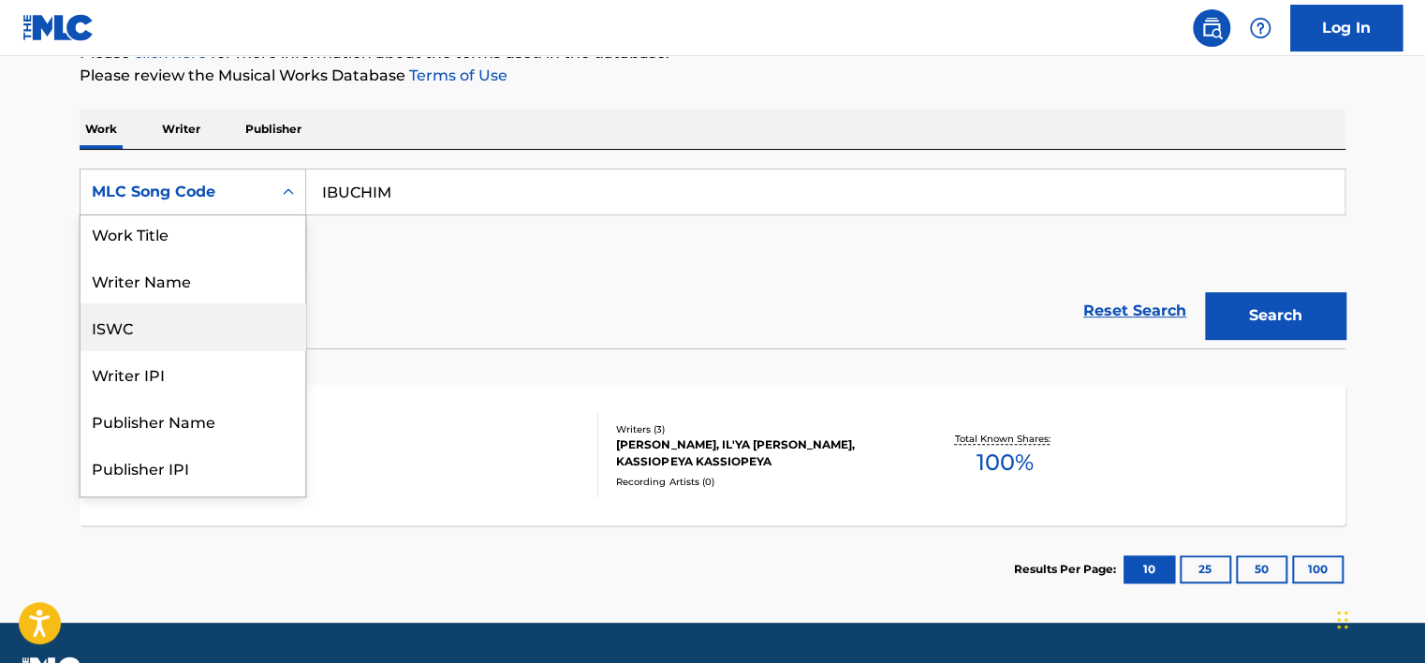
scroll to position [0, 0]
click at [231, 243] on div "Work Title" at bounding box center [193, 238] width 225 height 47
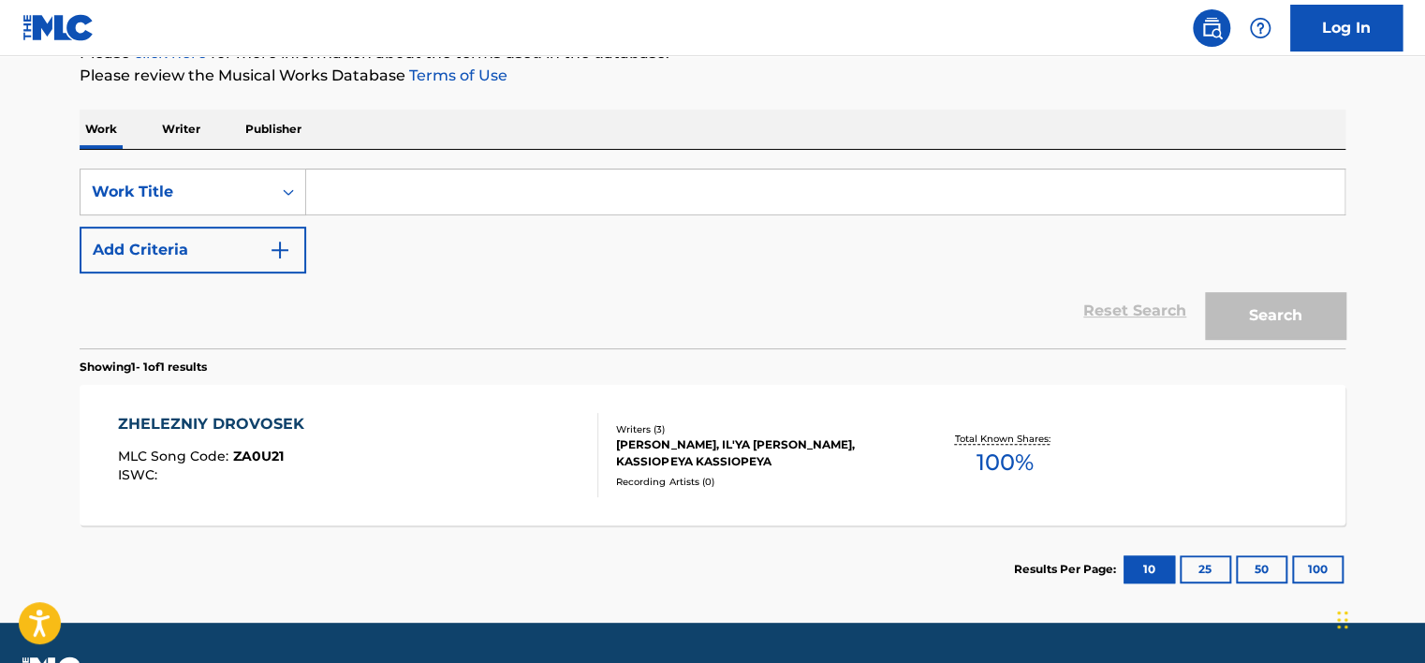
click at [366, 195] on input "Search Form" at bounding box center [825, 191] width 1038 height 45
paste input "IBUCHIM"
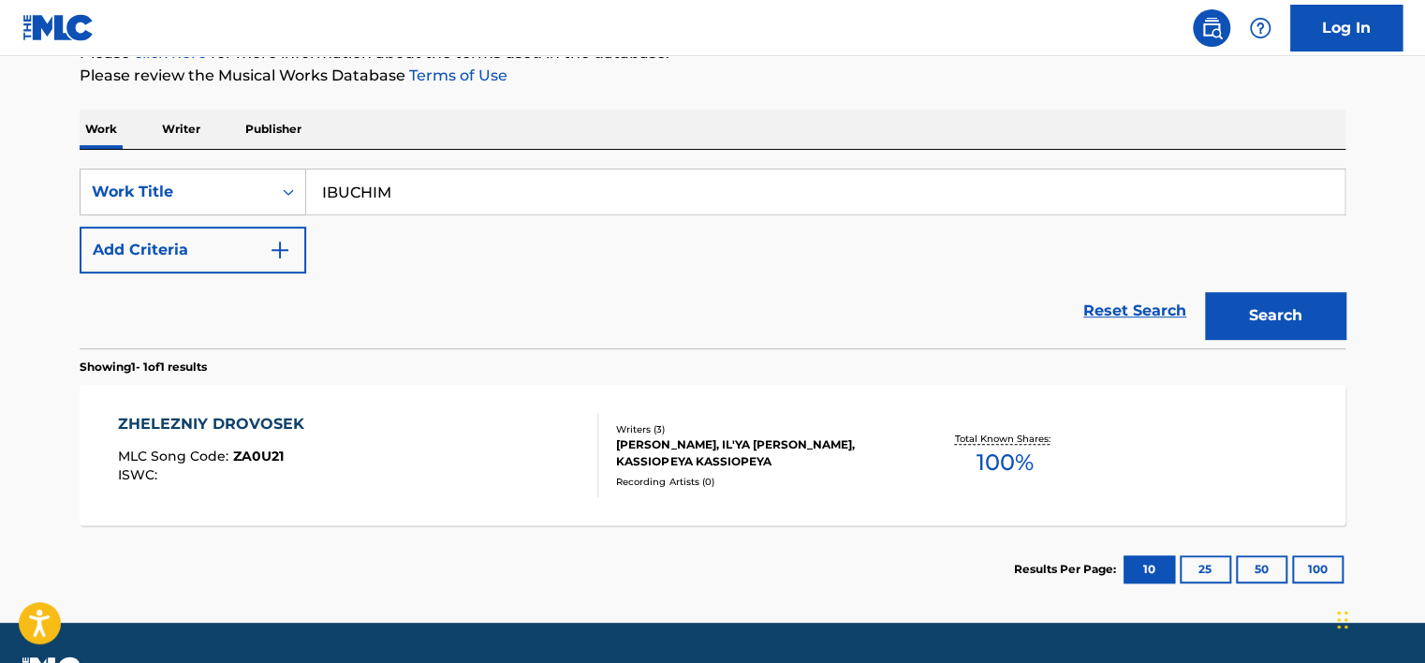
click at [641, 311] on button "Search" at bounding box center [1275, 315] width 140 height 47
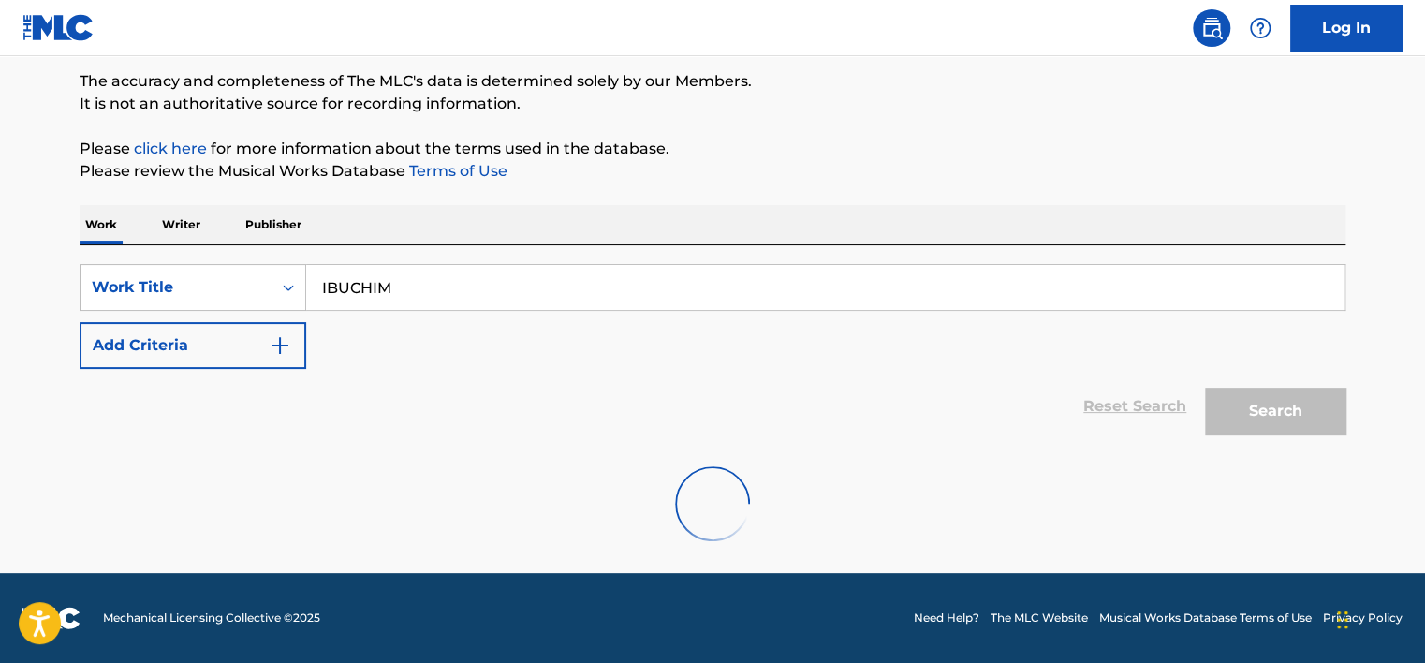
scroll to position [91, 0]
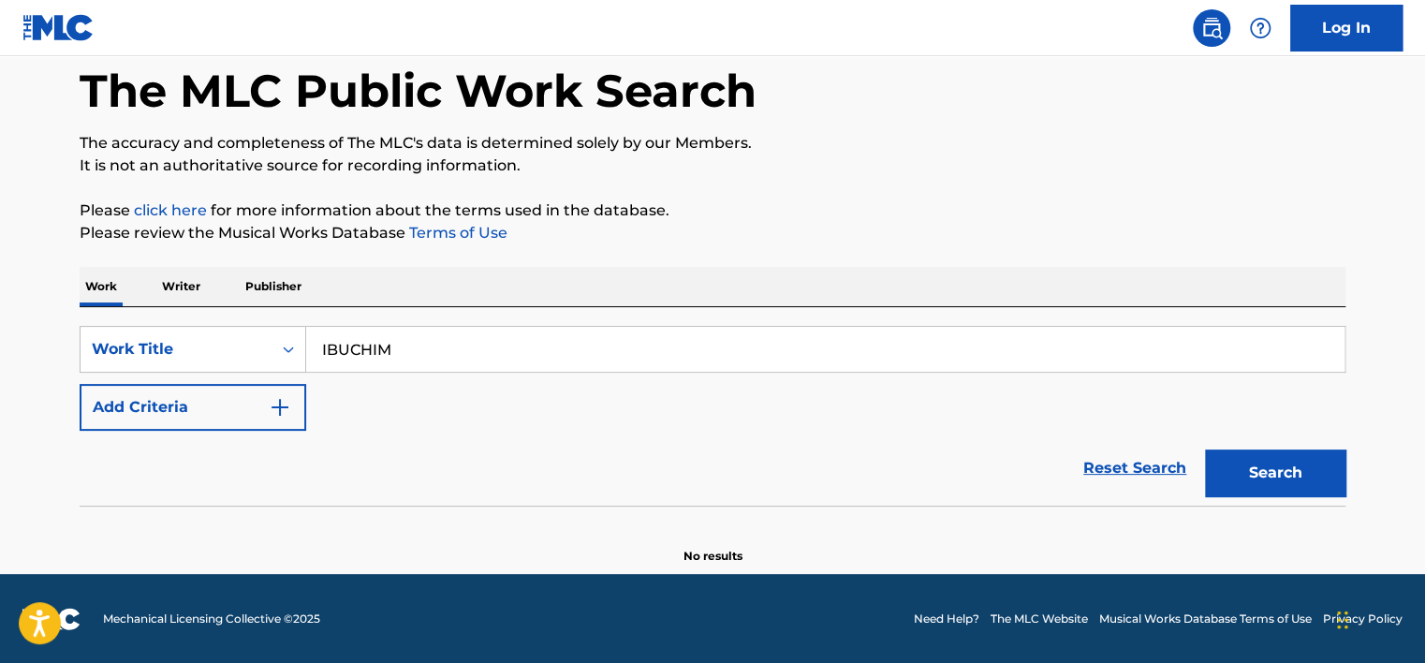
click at [356, 352] on input "IBUCHIM" at bounding box center [825, 349] width 1038 height 45
paste input "RA766H"
type input "RA766H"
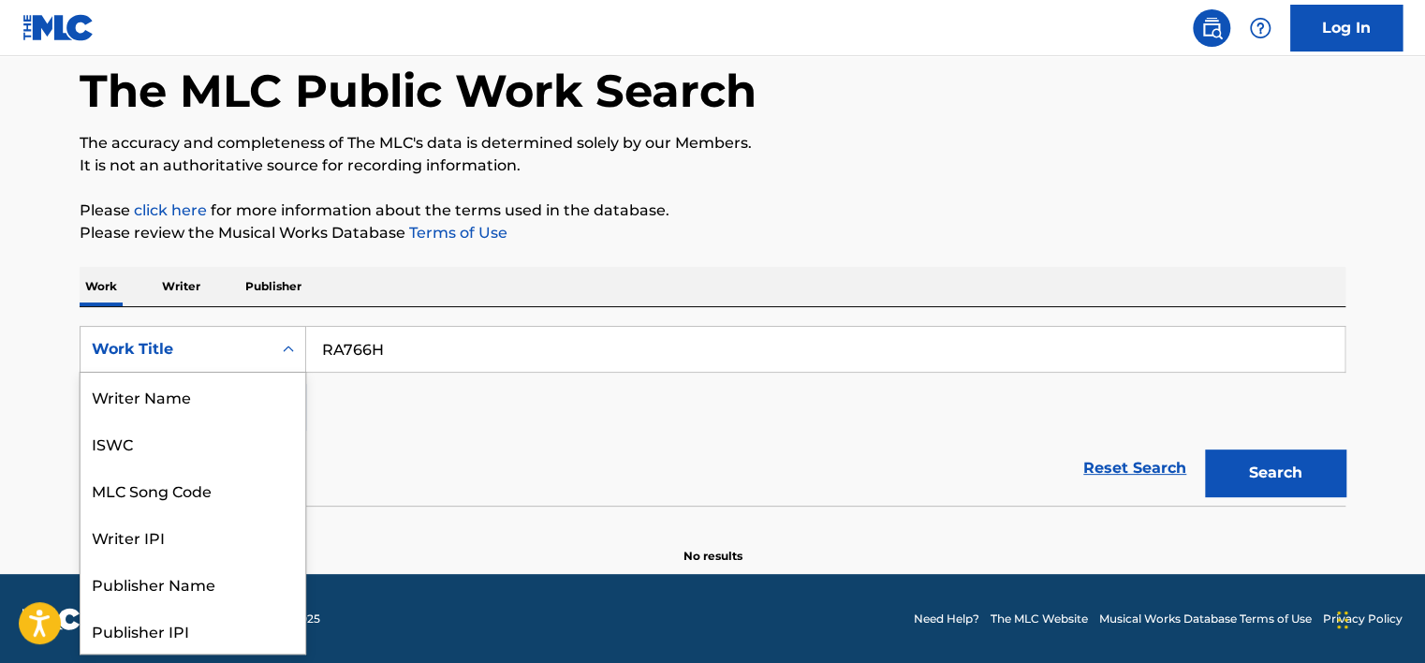
click at [222, 345] on div "Work Title" at bounding box center [176, 349] width 169 height 22
click at [215, 404] on div "MLC Song Code" at bounding box center [193, 396] width 225 height 47
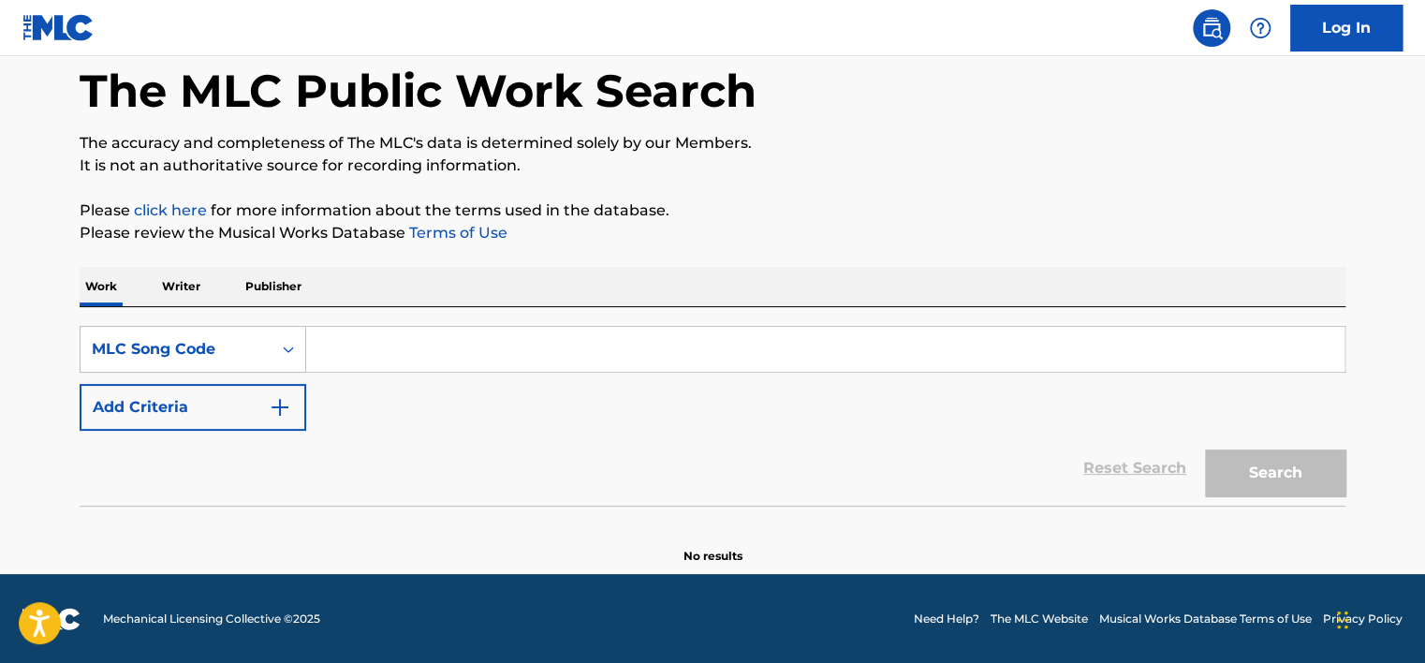
click at [361, 368] on input "Search Form" at bounding box center [825, 349] width 1038 height 45
paste input "RA766H"
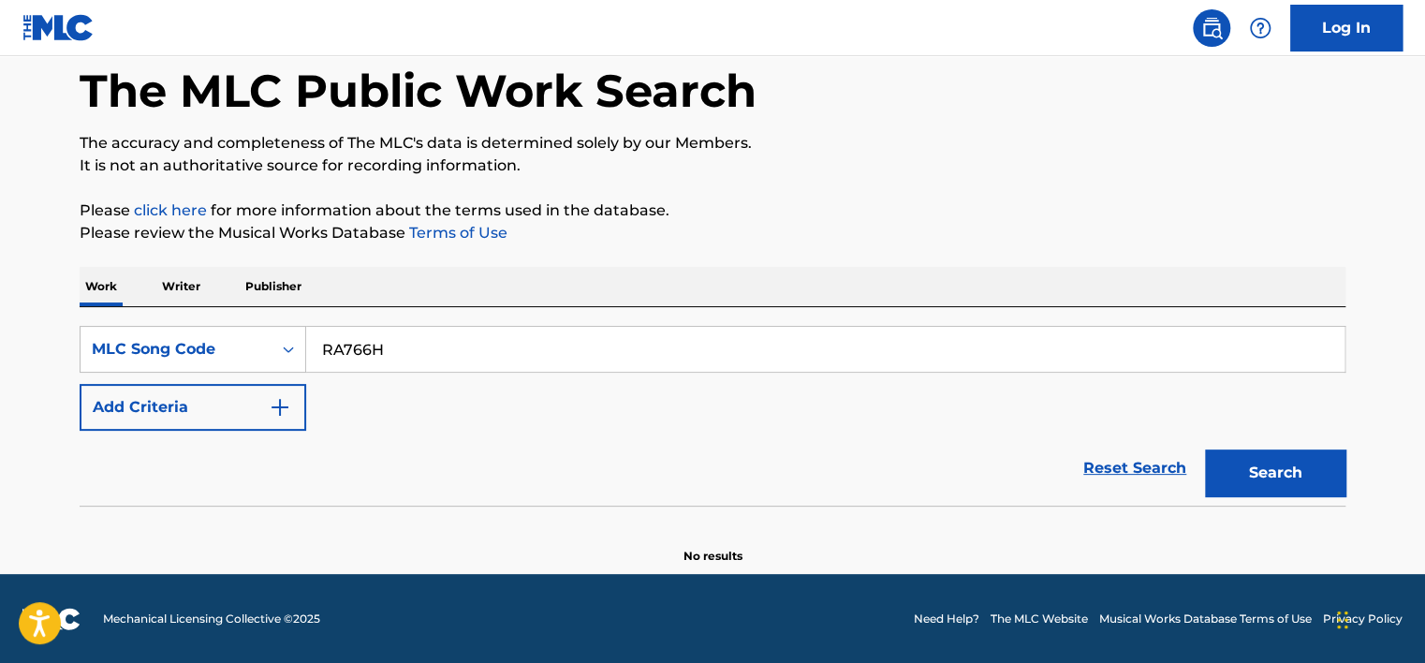
type input "RA766H"
click at [641, 476] on button "Search" at bounding box center [1275, 472] width 140 height 47
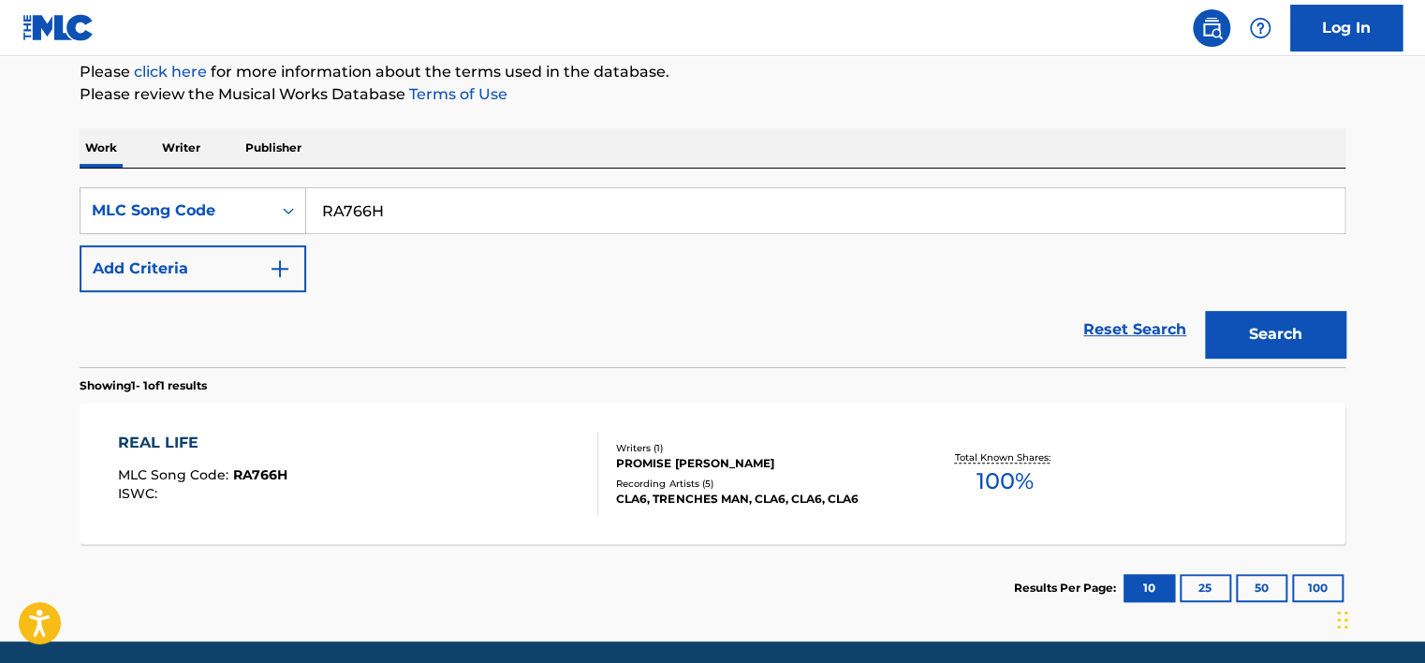
scroll to position [278, 0]
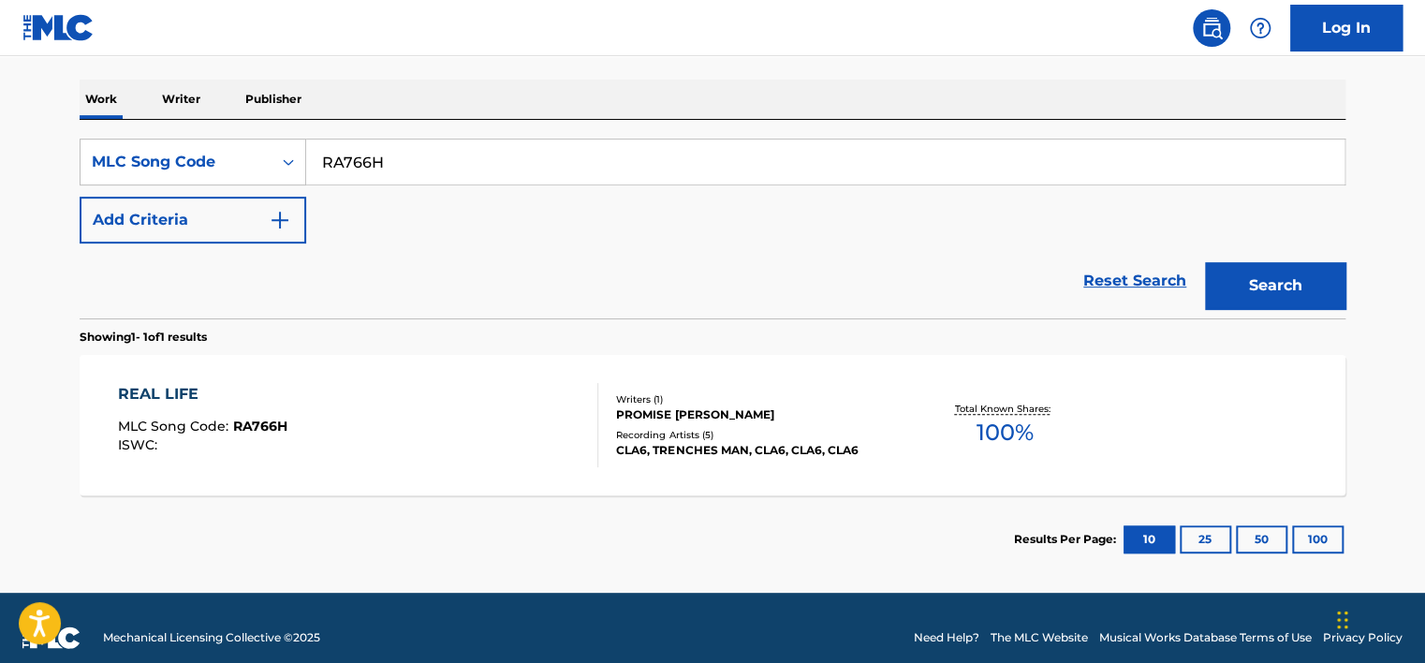
click at [472, 428] on div "REAL LIFE MLC Song Code : RA766H ISWC :" at bounding box center [358, 425] width 481 height 84
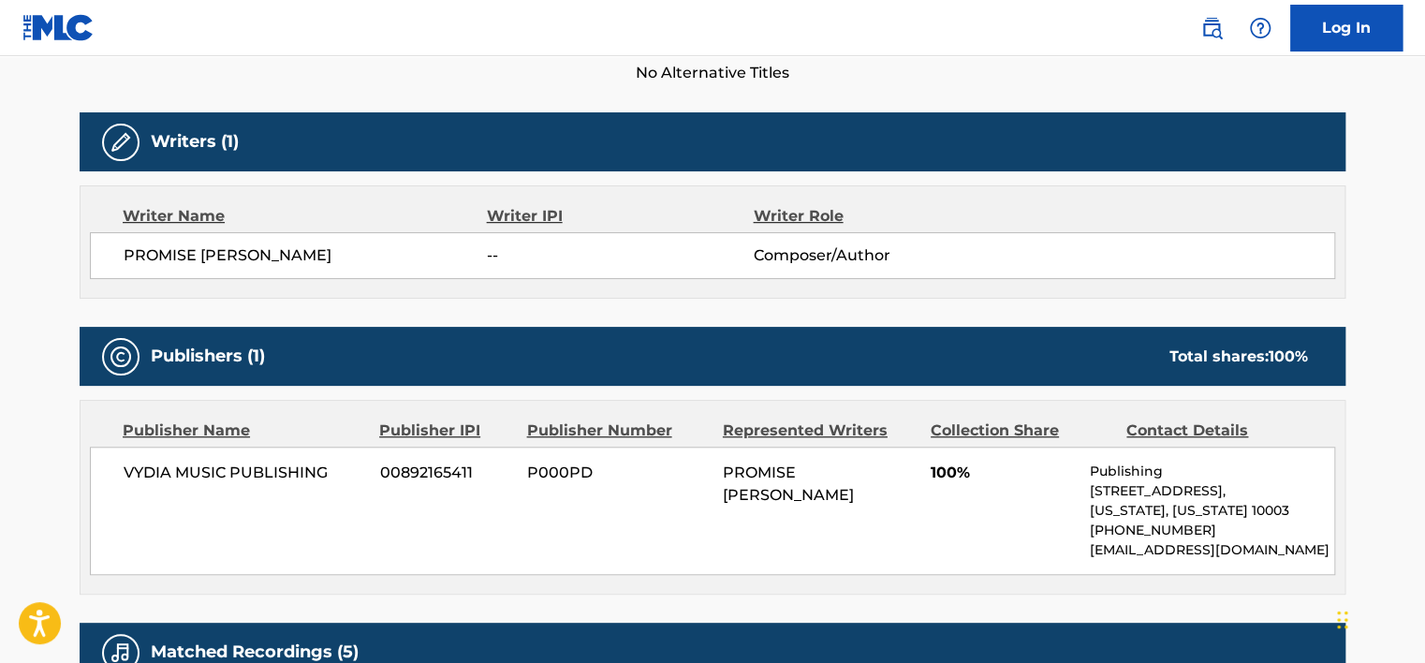
scroll to position [562, 0]
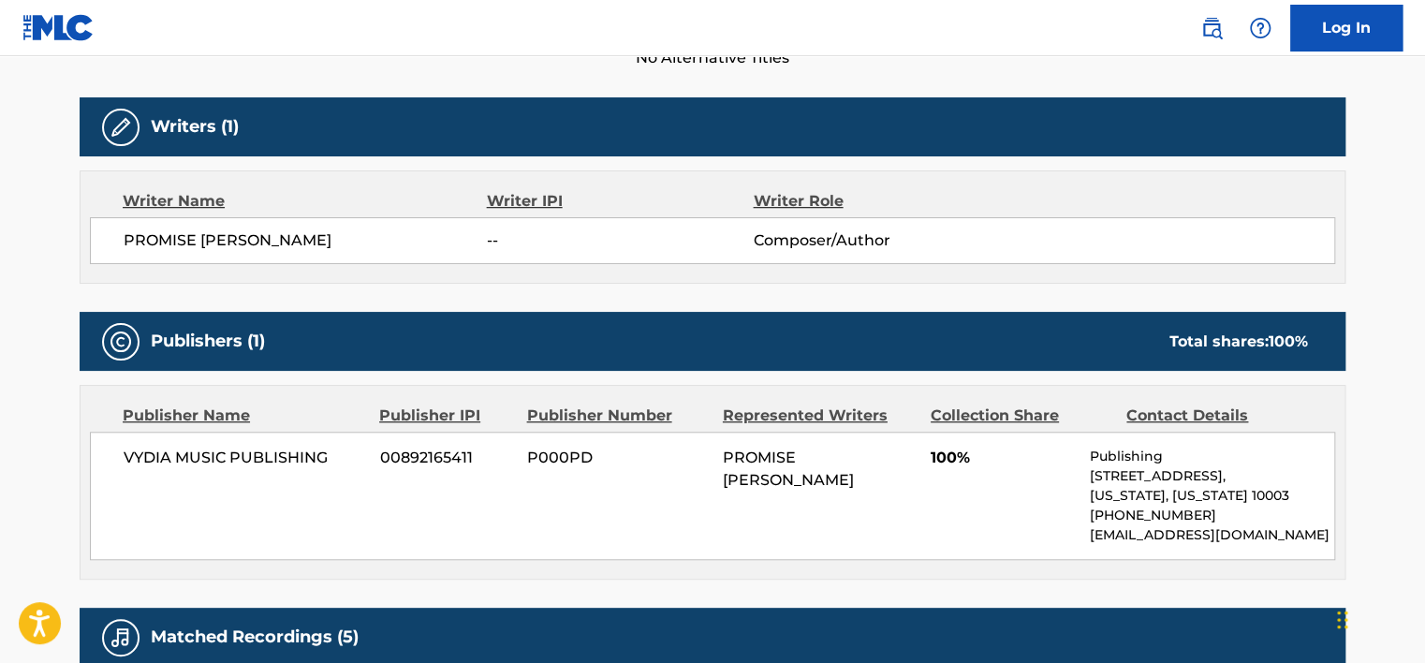
click at [245, 236] on span "PROMISE [PERSON_NAME]" at bounding box center [305, 240] width 363 height 22
copy div "PROMISE [PERSON_NAME]"
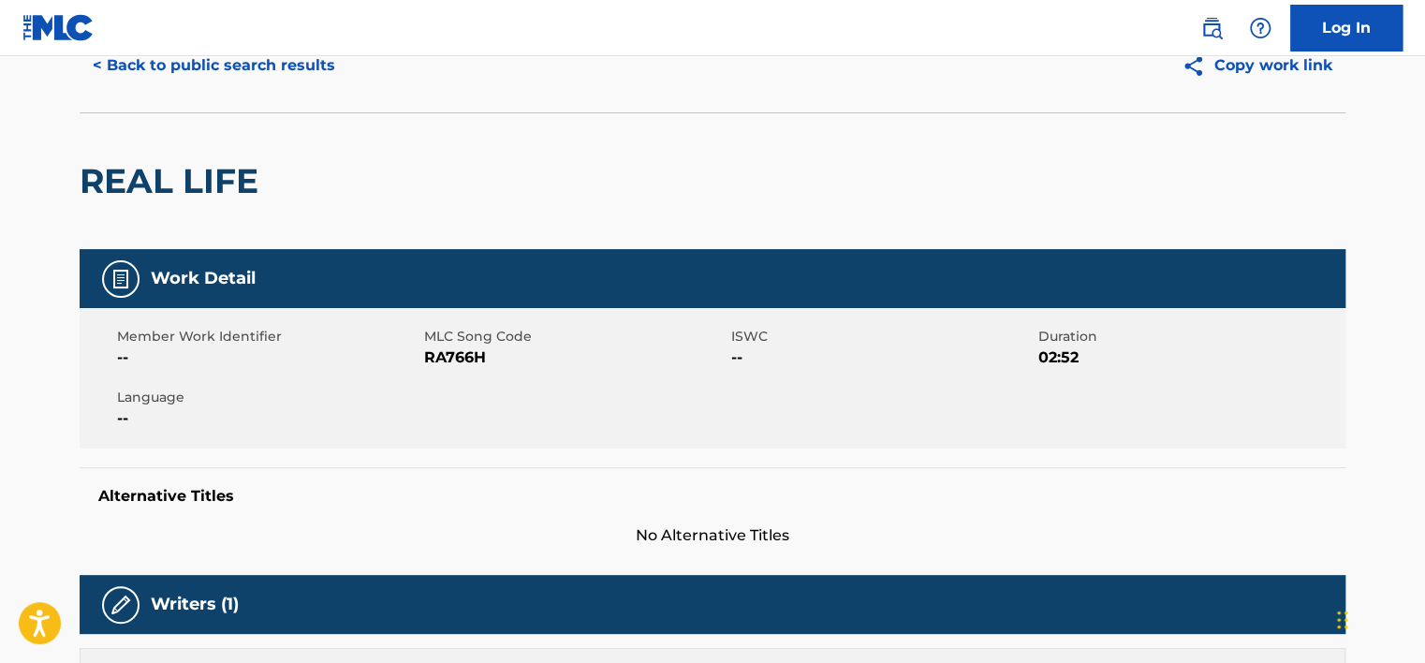
scroll to position [0, 0]
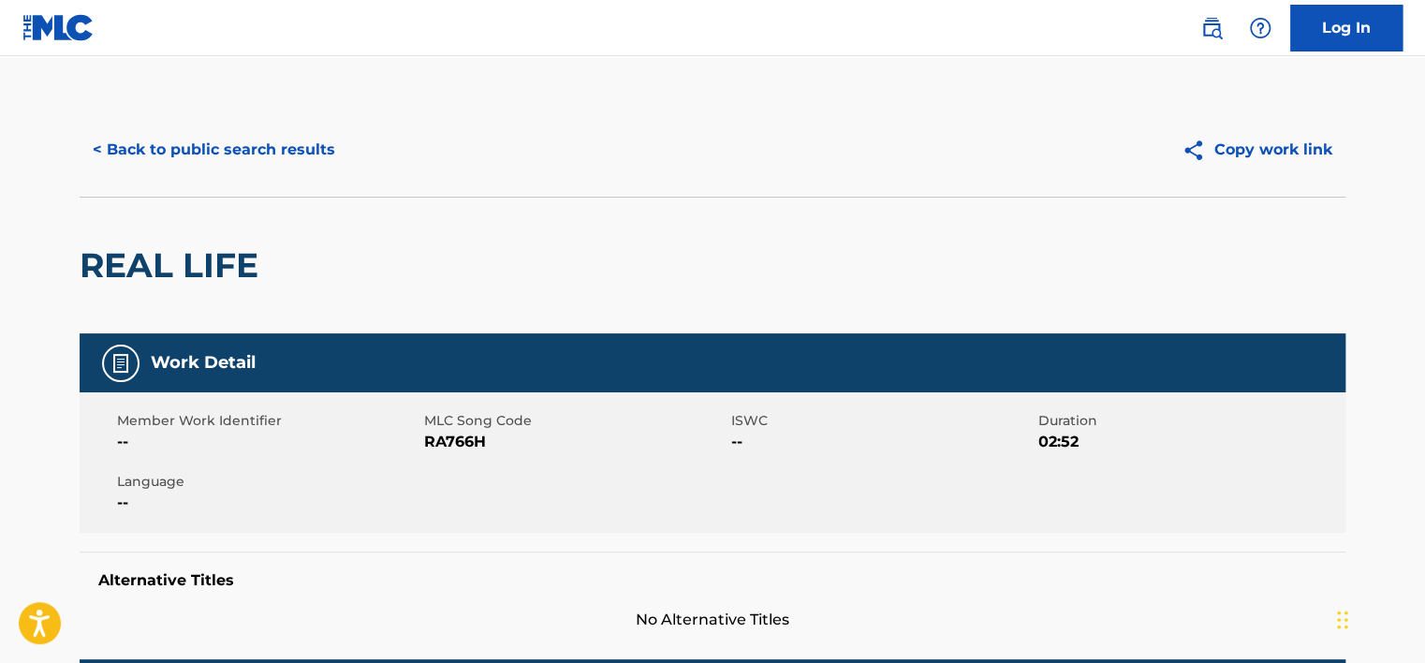
click at [203, 165] on button "< Back to public search results" at bounding box center [214, 149] width 269 height 47
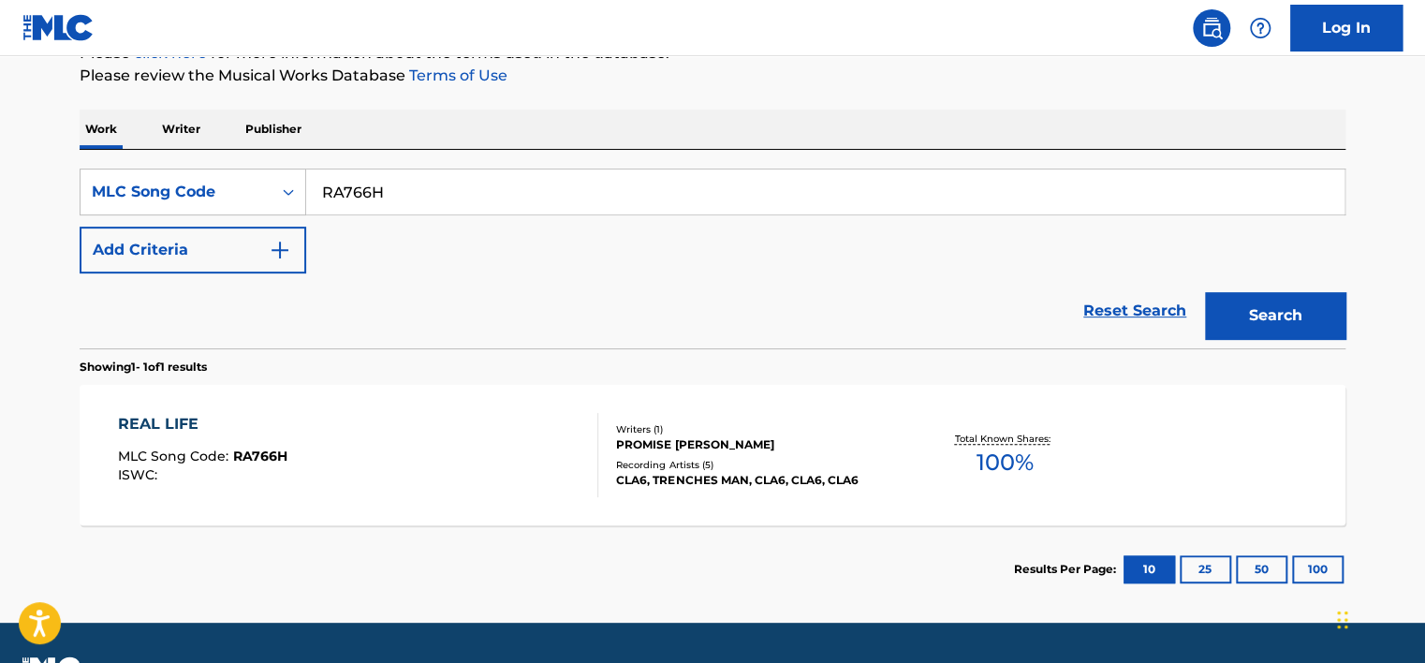
click at [330, 191] on input "RA766H" at bounding box center [825, 191] width 1038 height 45
paste input "GE1Y69"
type input "GE1Y69"
click at [641, 322] on button "Search" at bounding box center [1275, 315] width 140 height 47
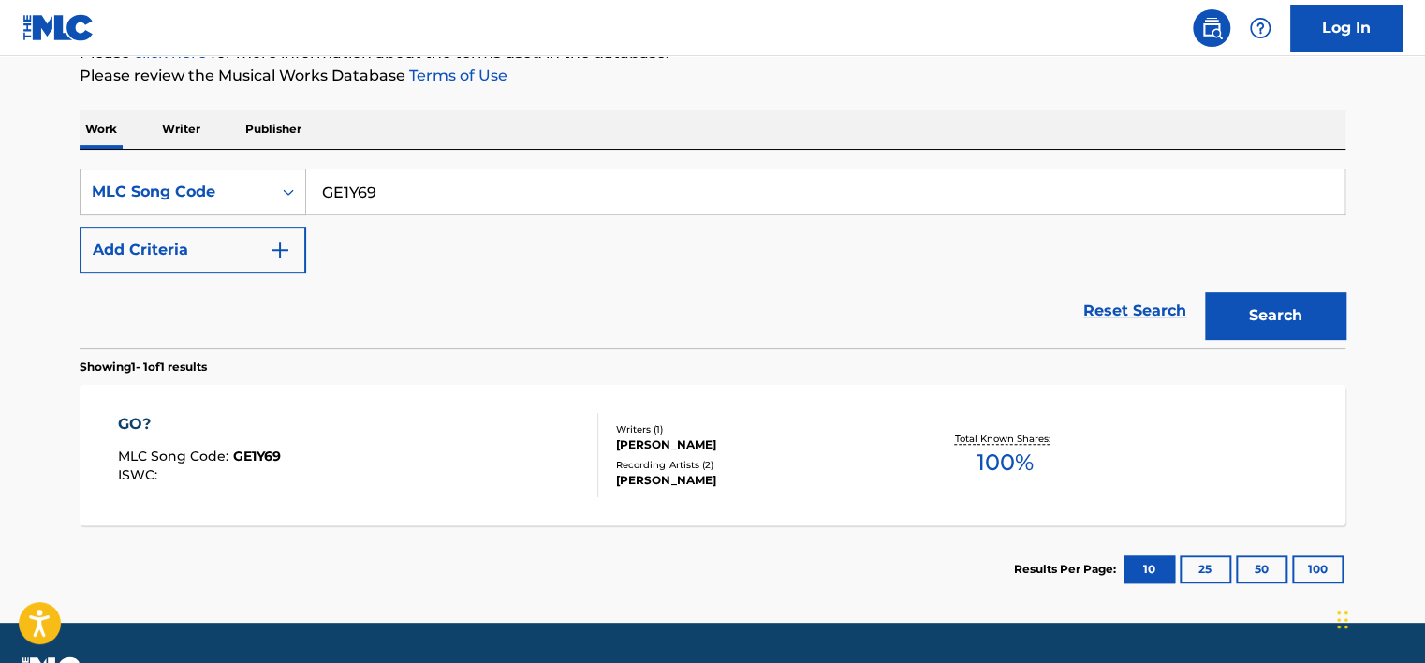
click at [404, 452] on div "GO? MLC Song Code : GE1Y69 ISWC :" at bounding box center [358, 455] width 481 height 84
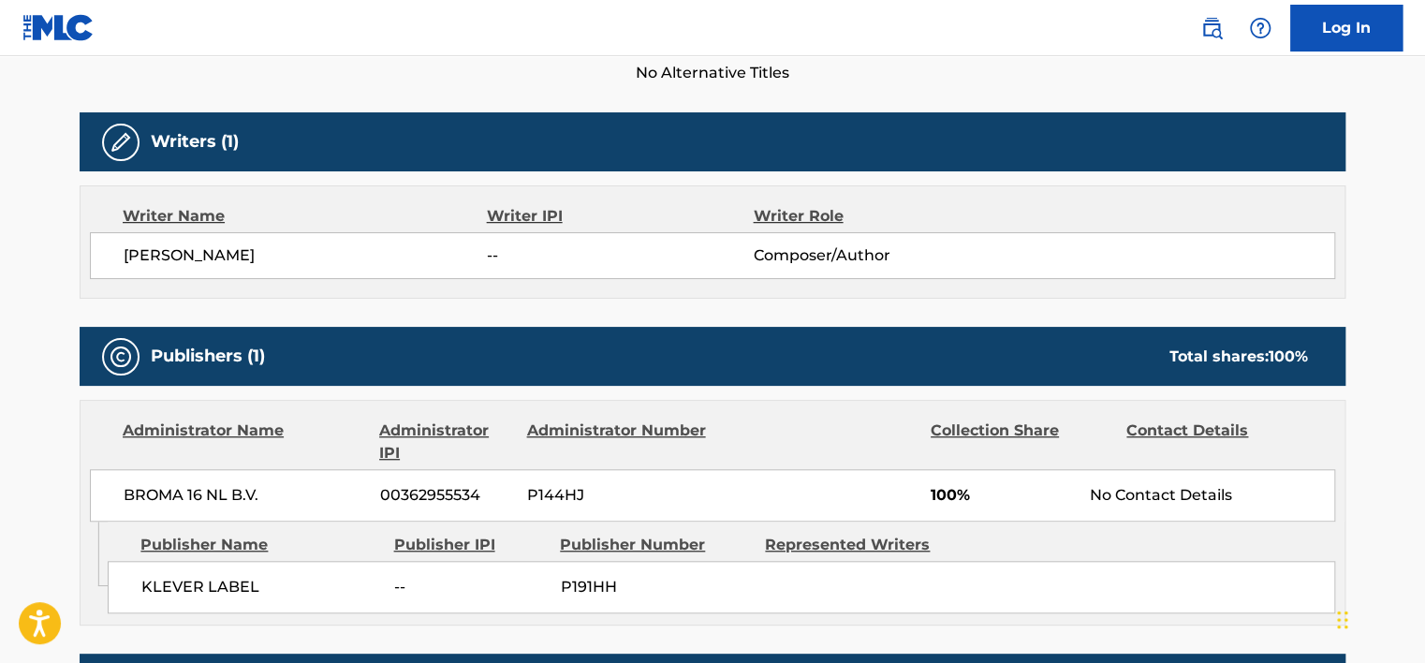
scroll to position [655, 0]
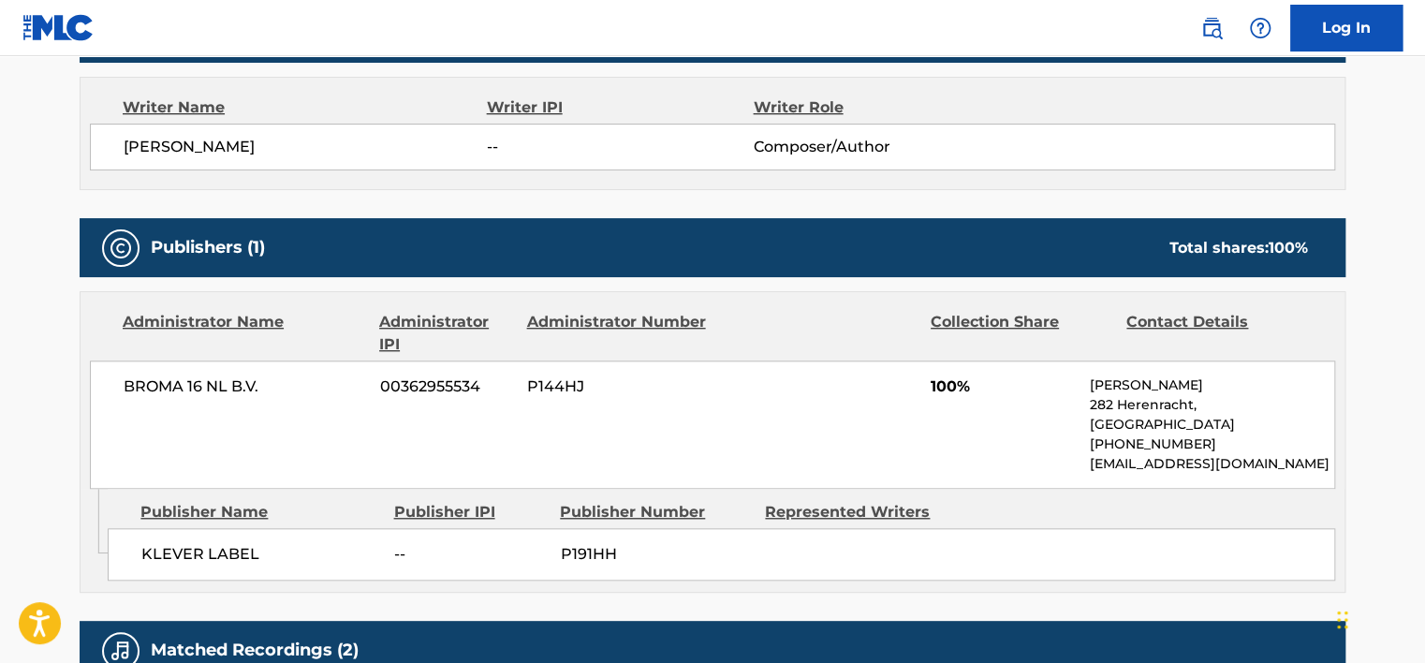
click at [234, 154] on span "[PERSON_NAME]" at bounding box center [305, 147] width 363 height 22
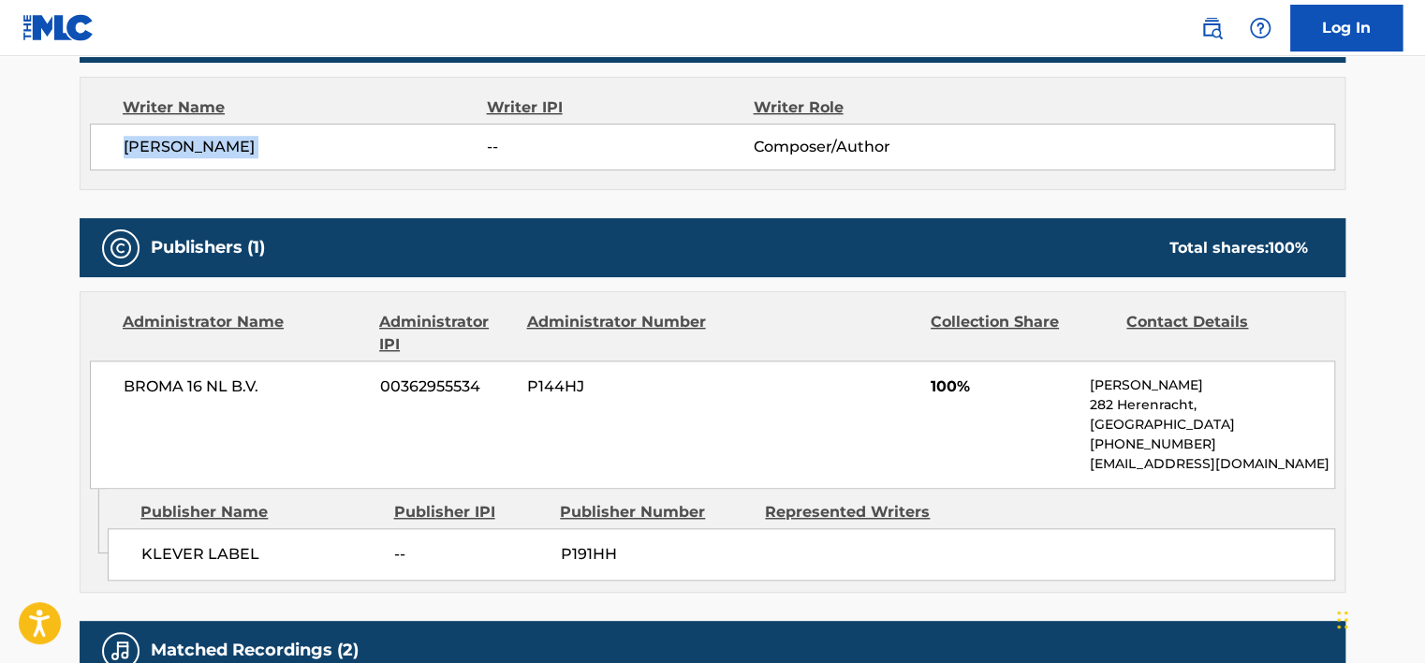
copy div "[PERSON_NAME]"
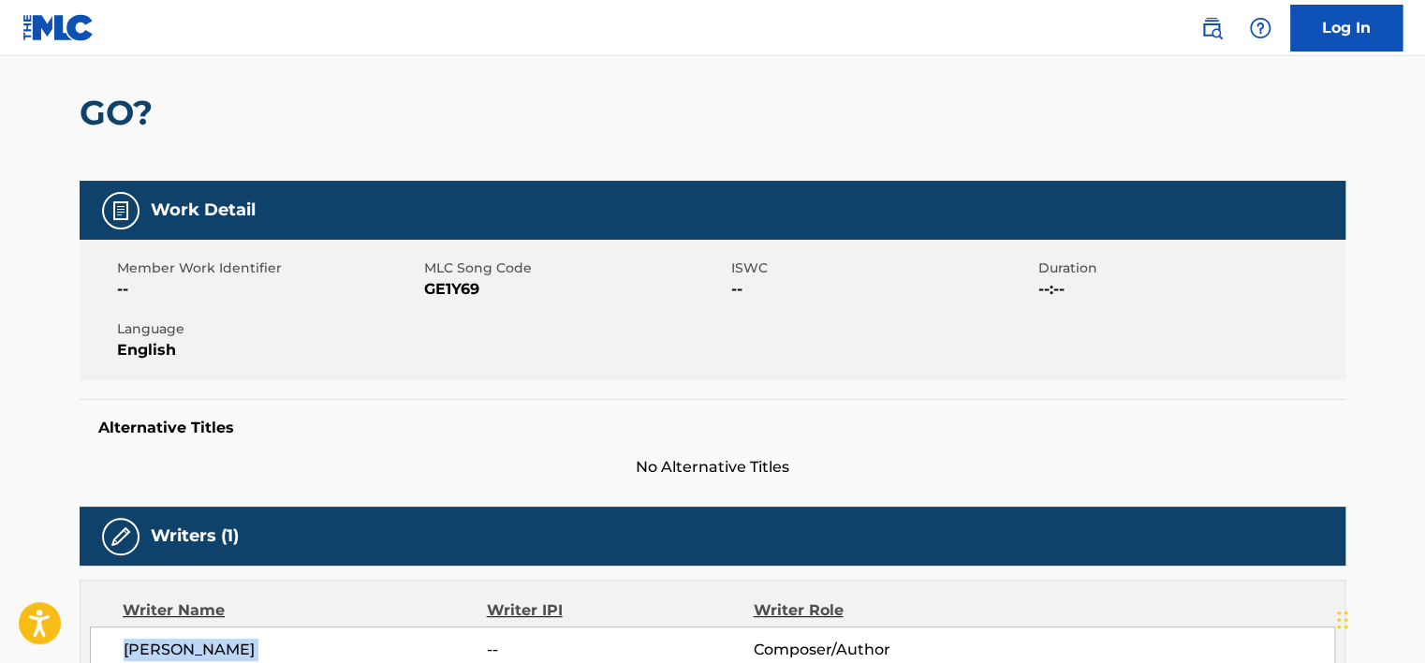
scroll to position [0, 0]
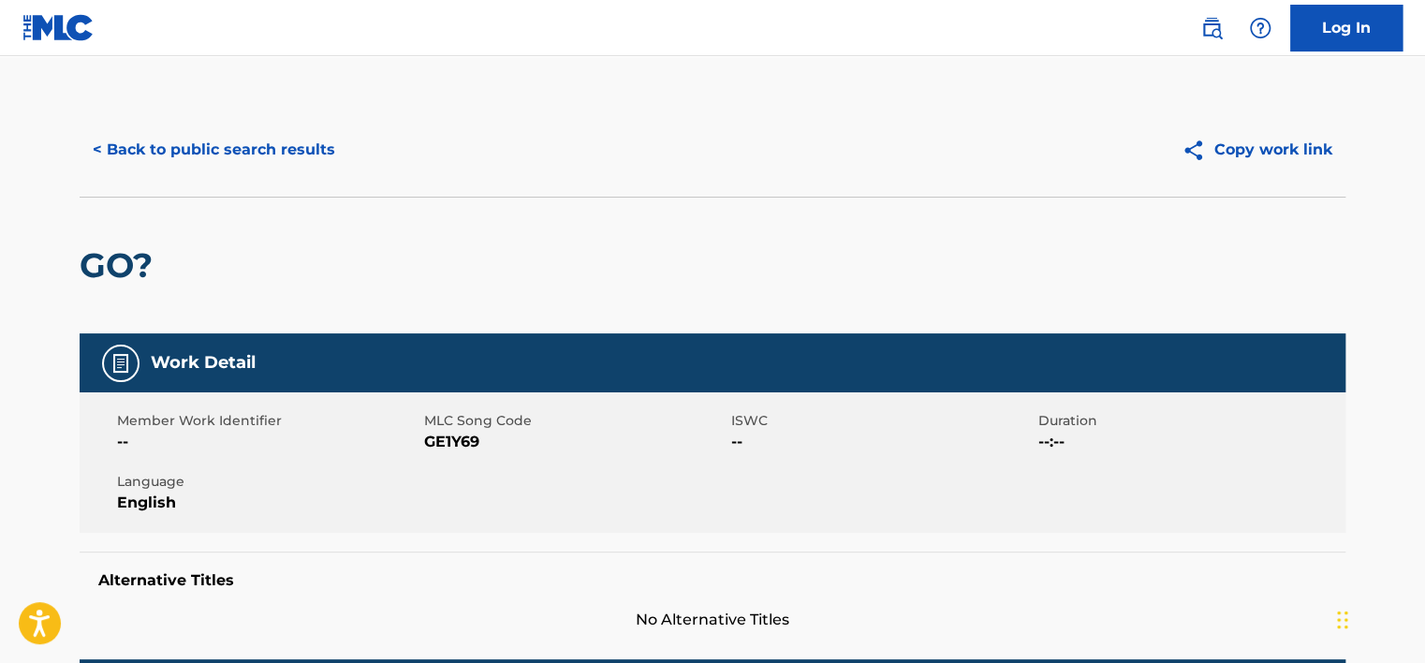
click at [232, 150] on button "< Back to public search results" at bounding box center [214, 149] width 269 height 47
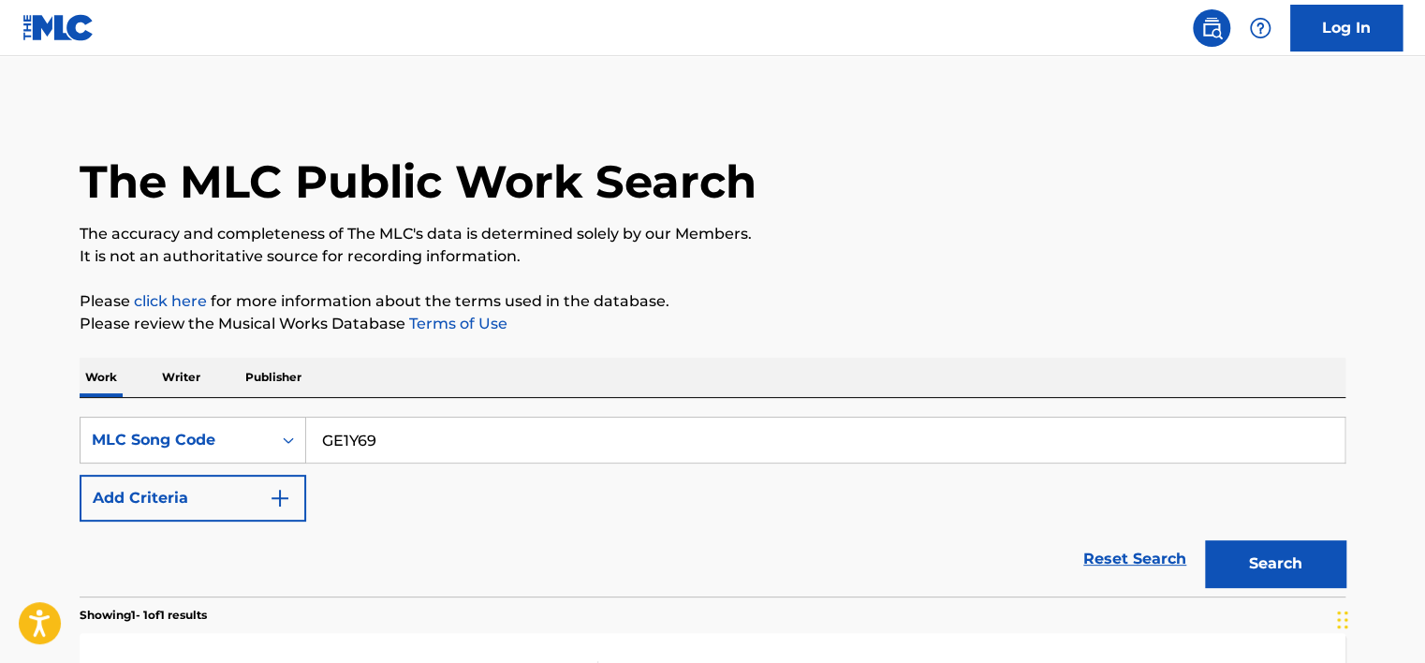
scroll to position [248, 0]
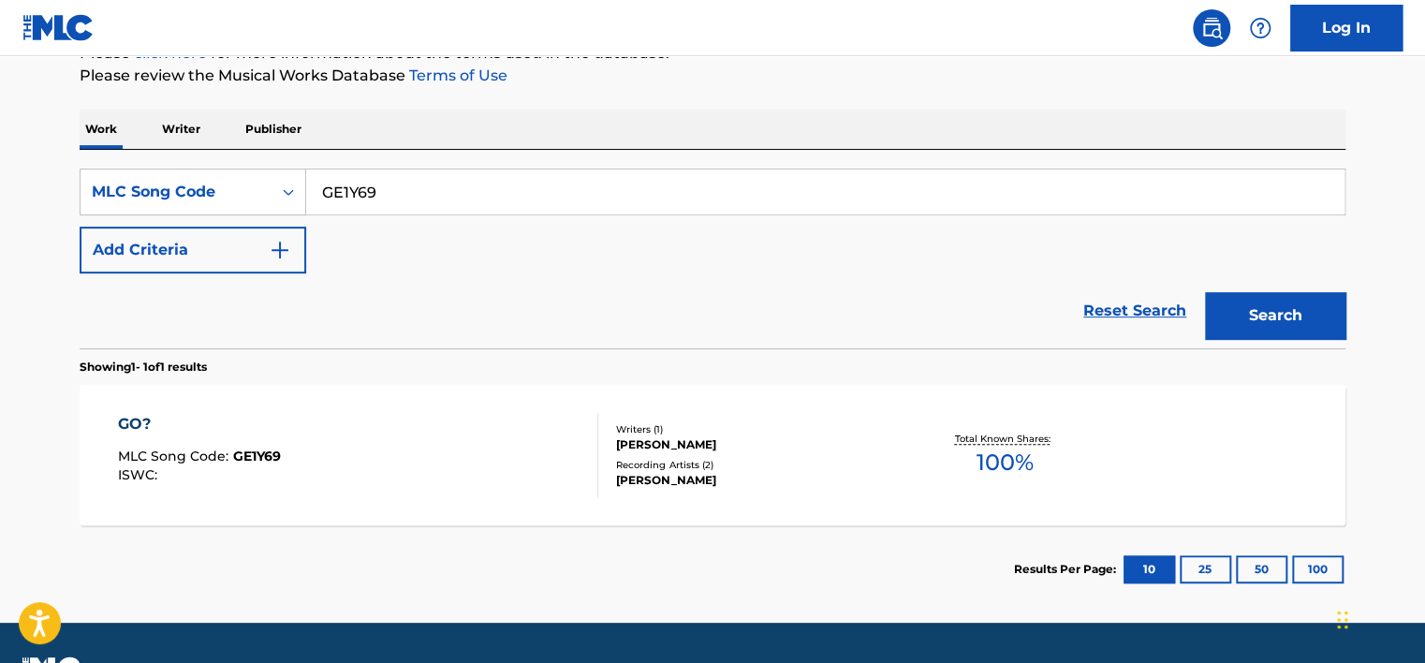
click at [345, 197] on input "GE1Y69" at bounding box center [825, 191] width 1038 height 45
paste input "EA5O86"
click at [641, 292] on button "Search" at bounding box center [1275, 315] width 140 height 47
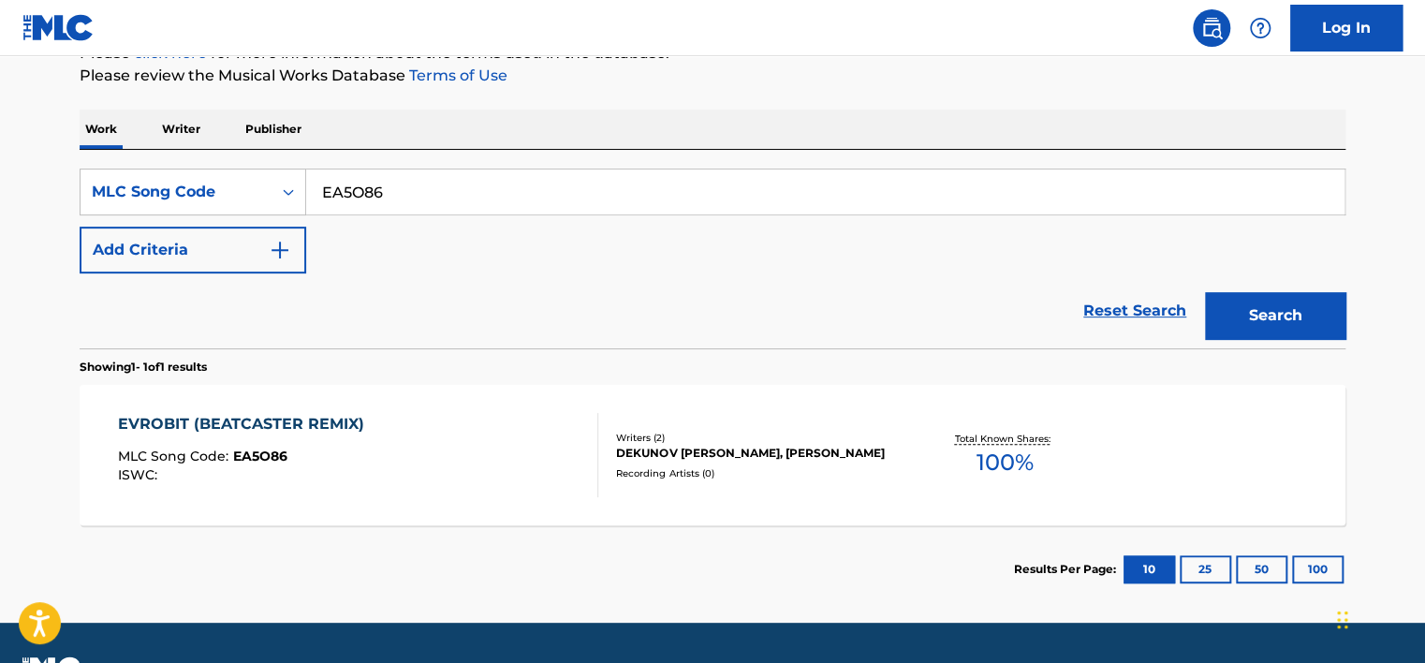
click at [357, 188] on input "EA5O86" at bounding box center [825, 191] width 1038 height 45
paste input "P2289F"
click at [641, 316] on button "Search" at bounding box center [1275, 315] width 140 height 47
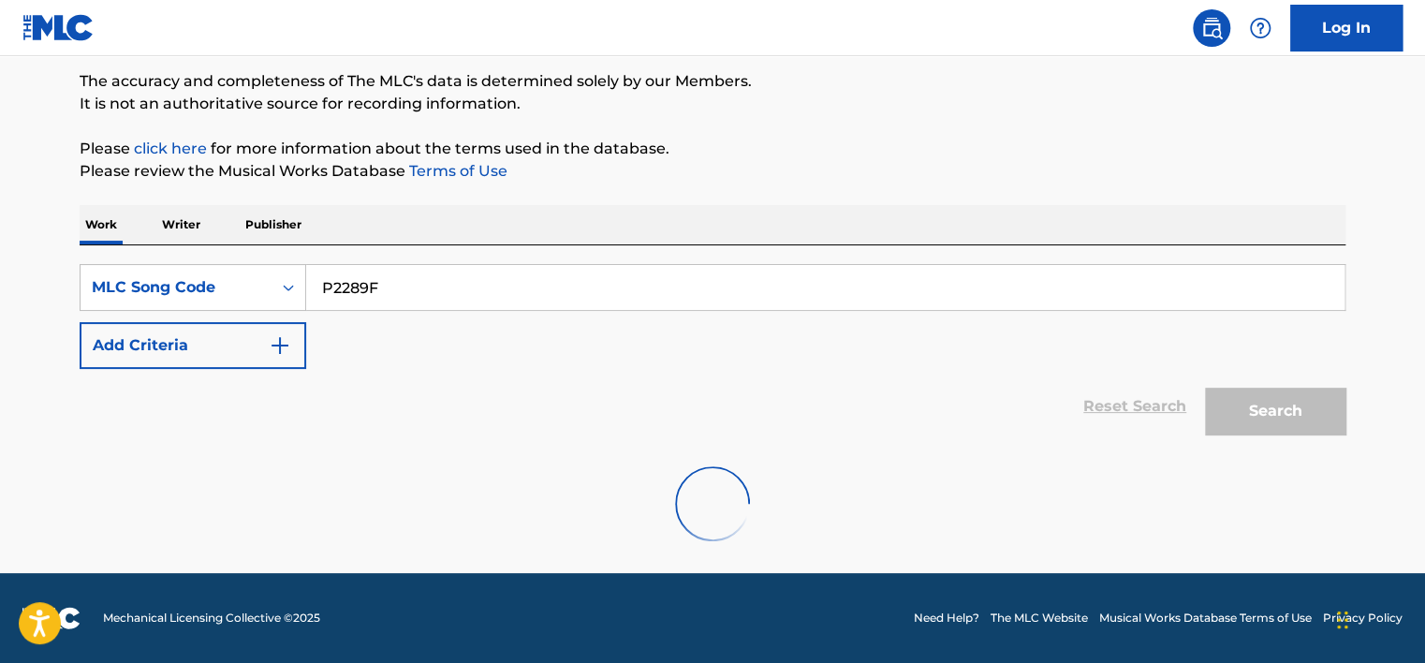
scroll to position [91, 0]
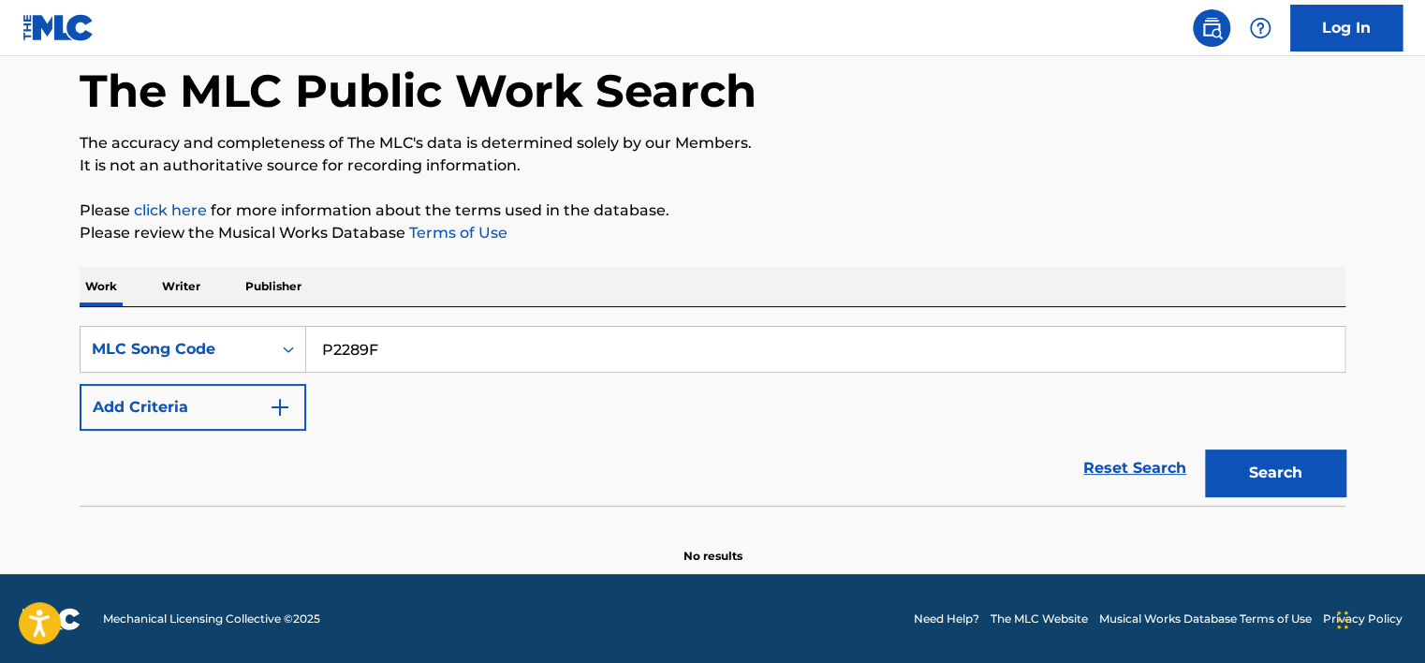
click at [620, 343] on input "P2289F" at bounding box center [825, 349] width 1038 height 45
type input "P2289F"
click at [641, 449] on button "Search" at bounding box center [1275, 472] width 140 height 47
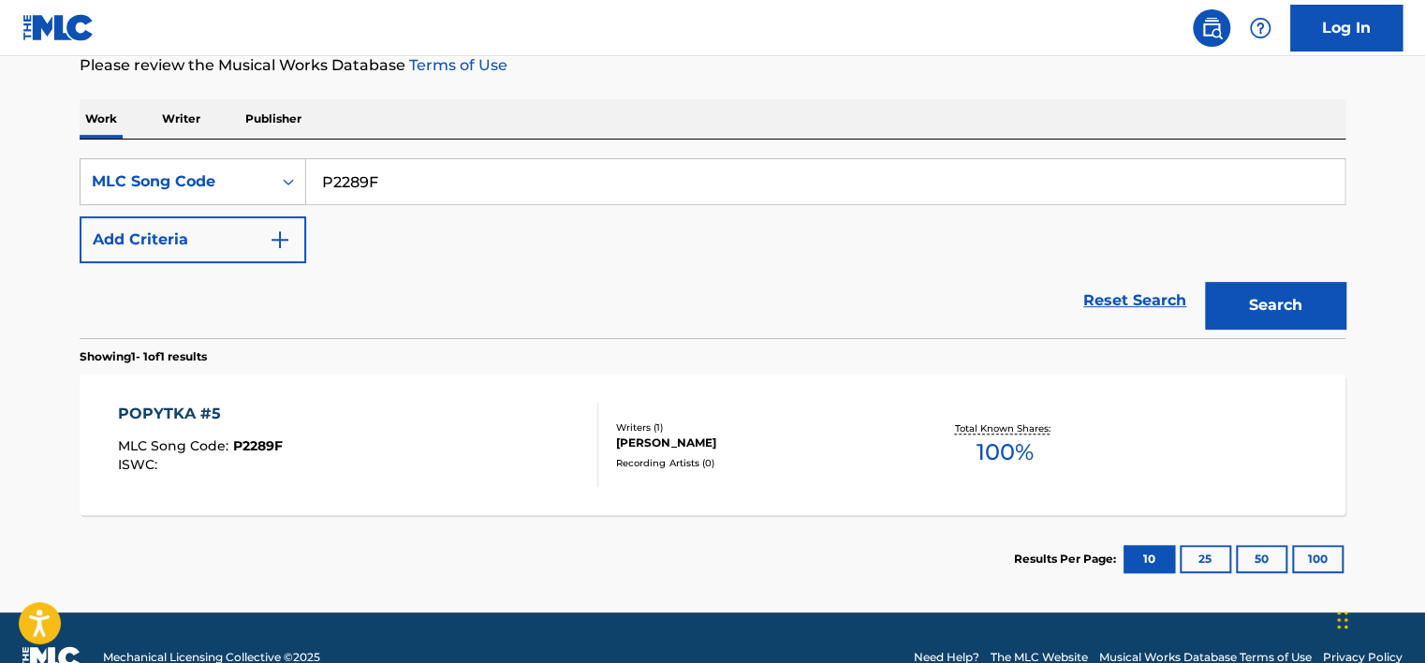
scroll to position [278, 0]
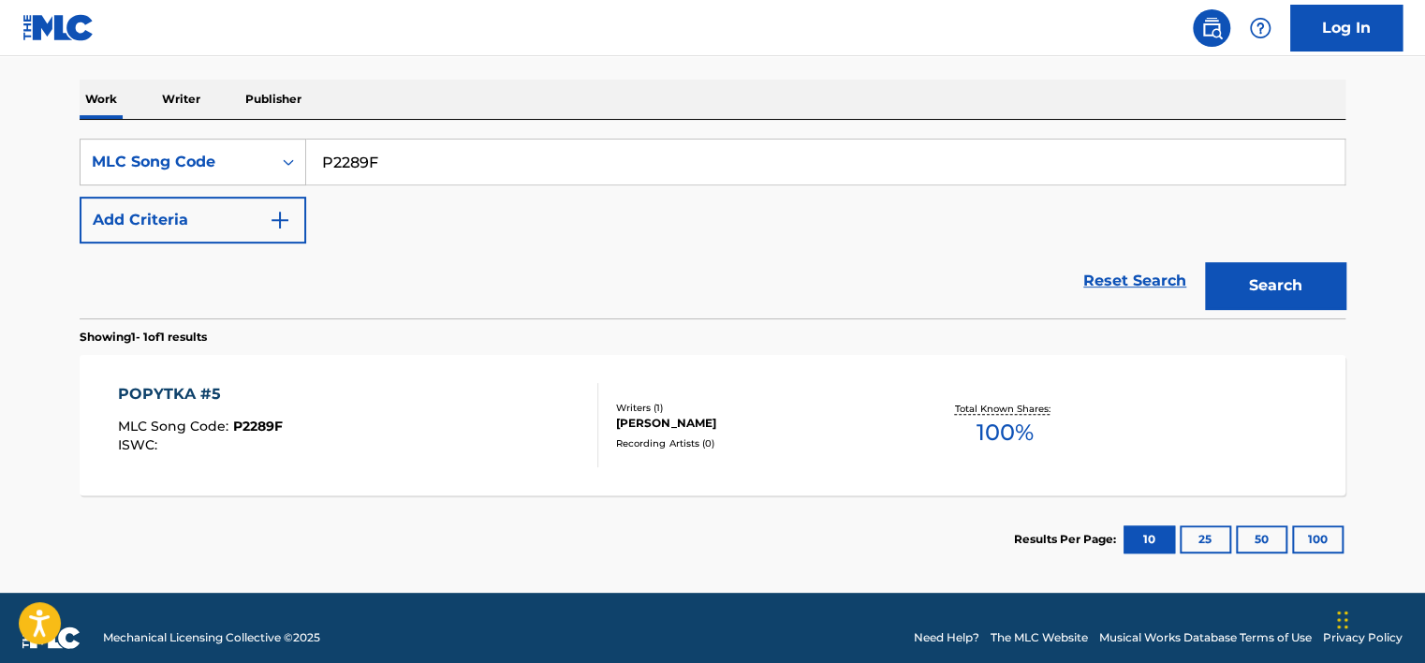
click at [432, 433] on div "POPYTKA #5 MLC Song Code : P2289F ISWC :" at bounding box center [358, 425] width 481 height 84
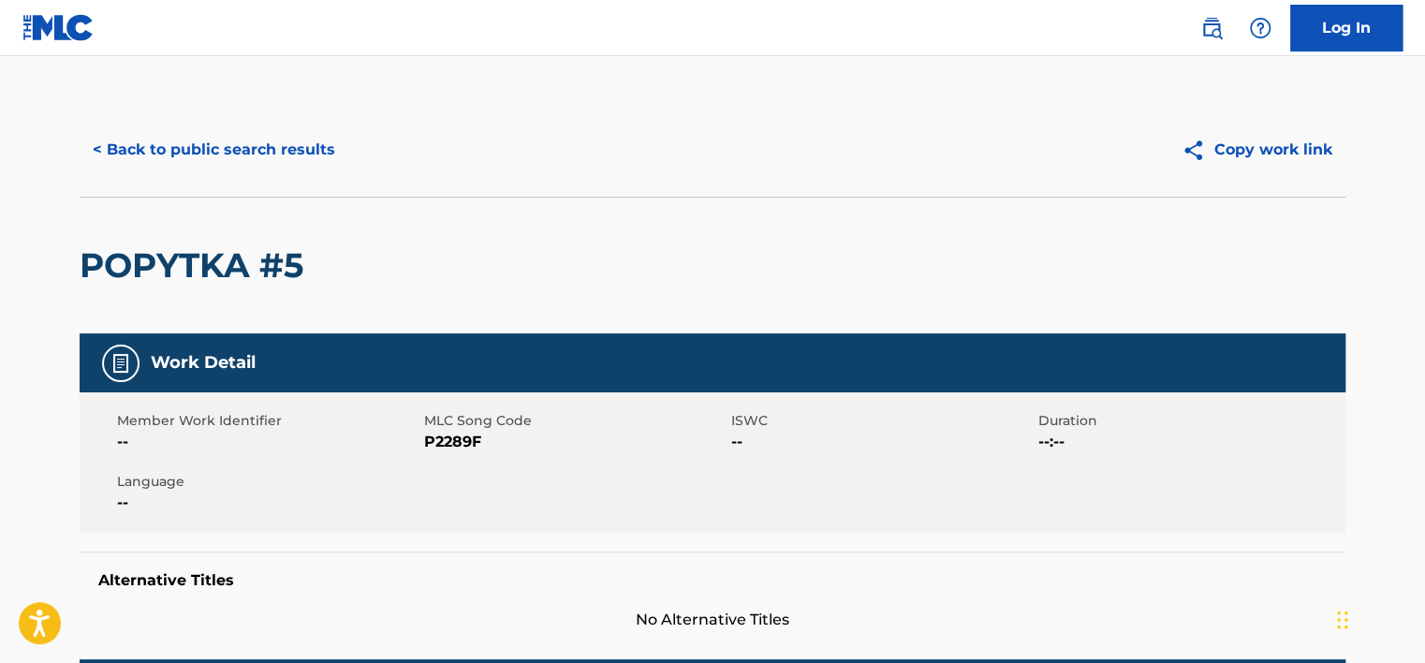
click at [234, 146] on button "< Back to public search results" at bounding box center [214, 149] width 269 height 47
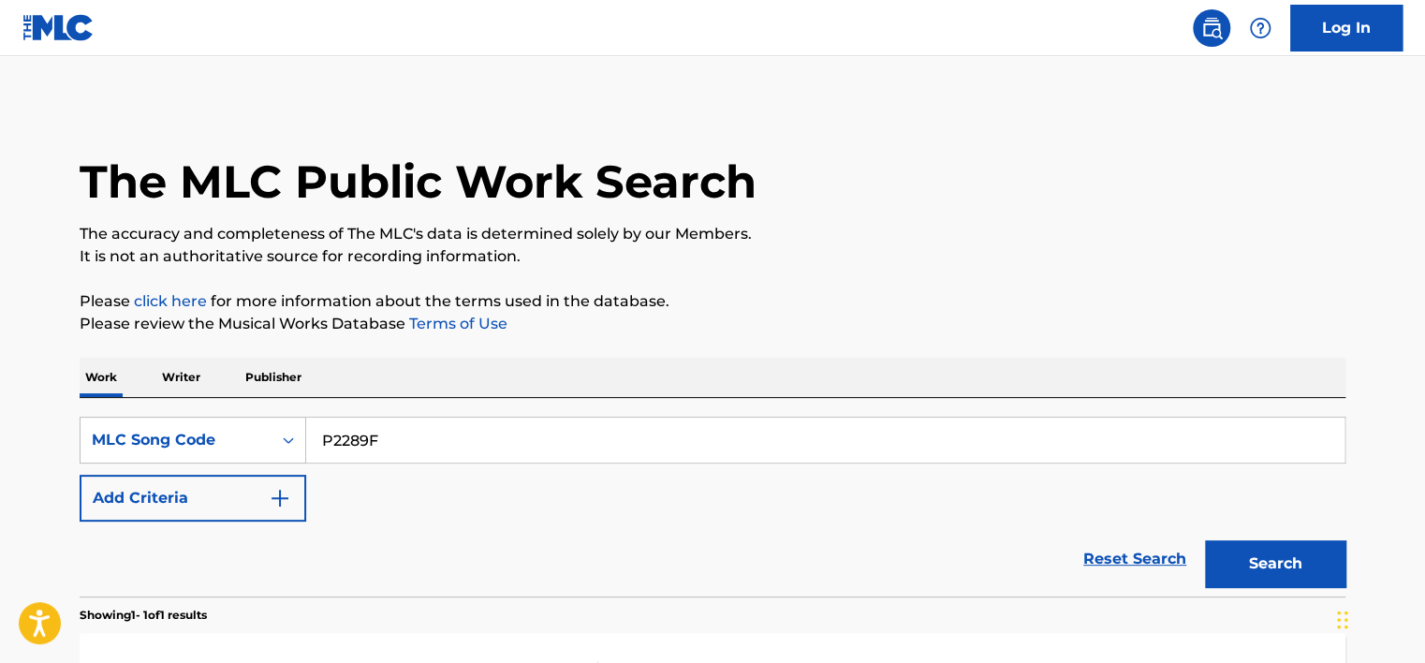
scroll to position [248, 0]
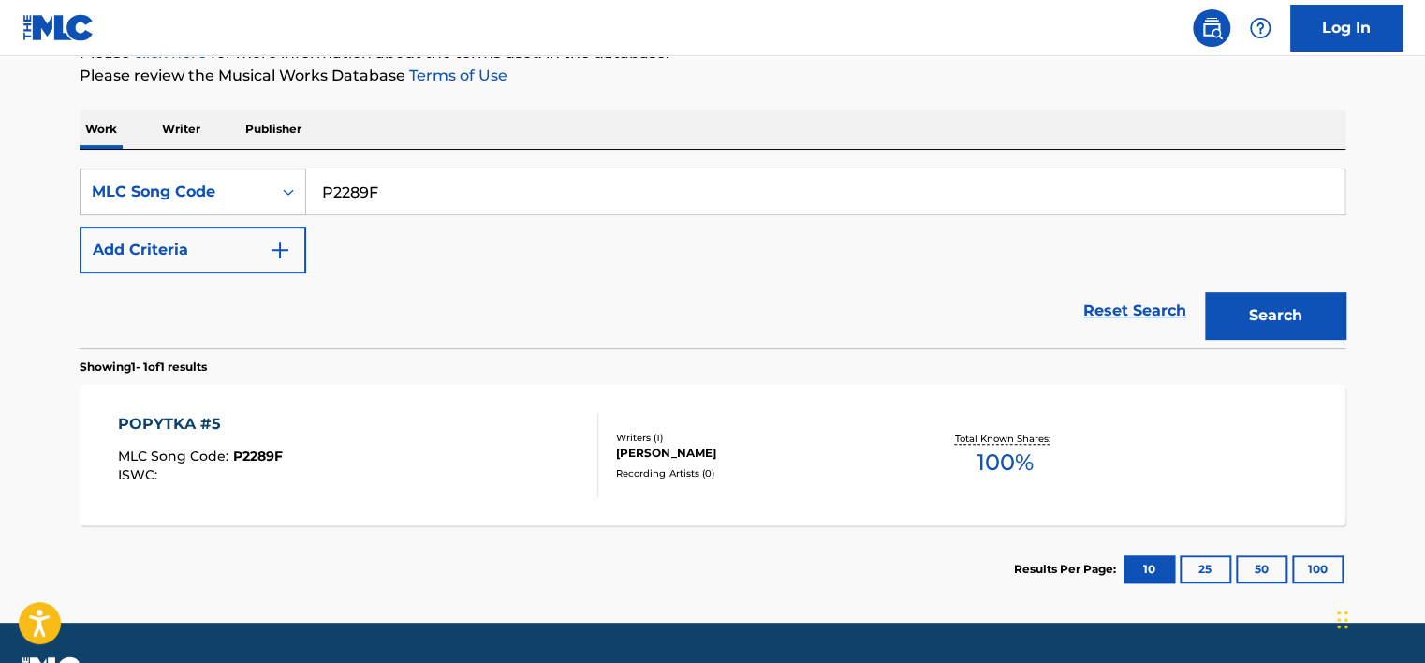
click at [369, 194] on input "P2289F" at bounding box center [825, 191] width 1038 height 45
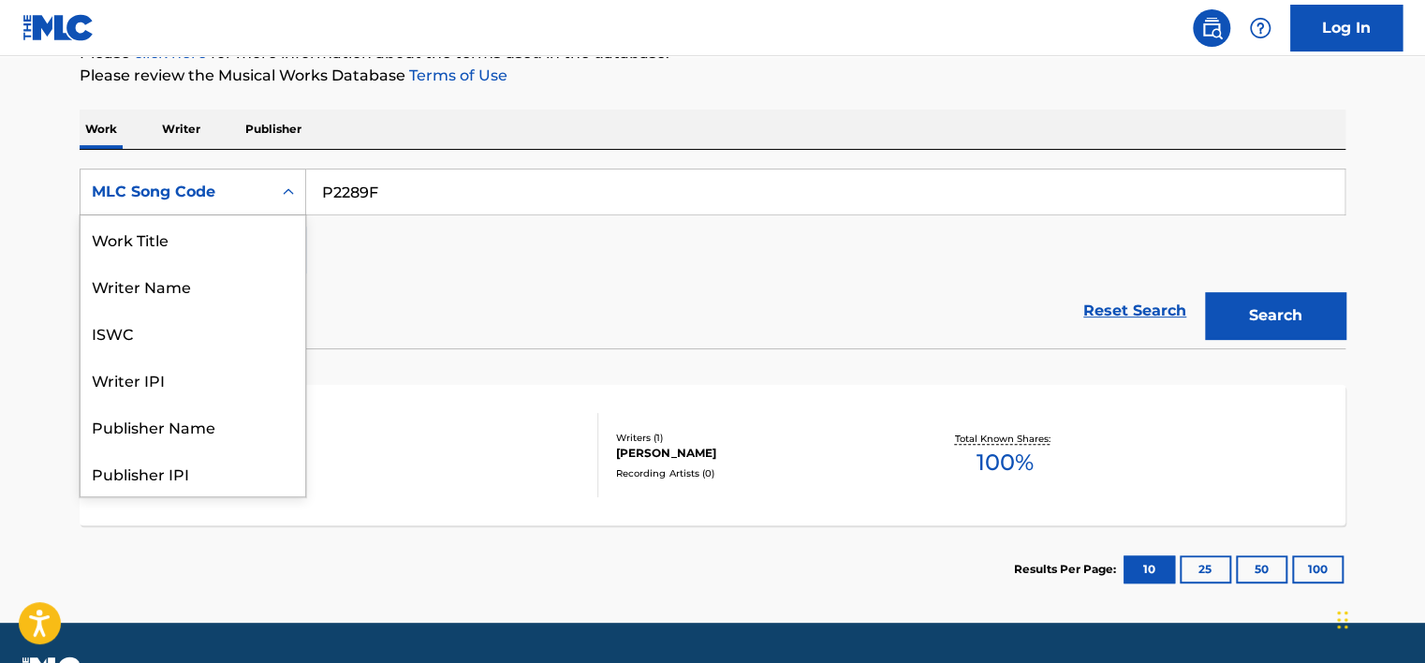
click at [269, 190] on div "MLC Song Code" at bounding box center [193, 192] width 227 height 47
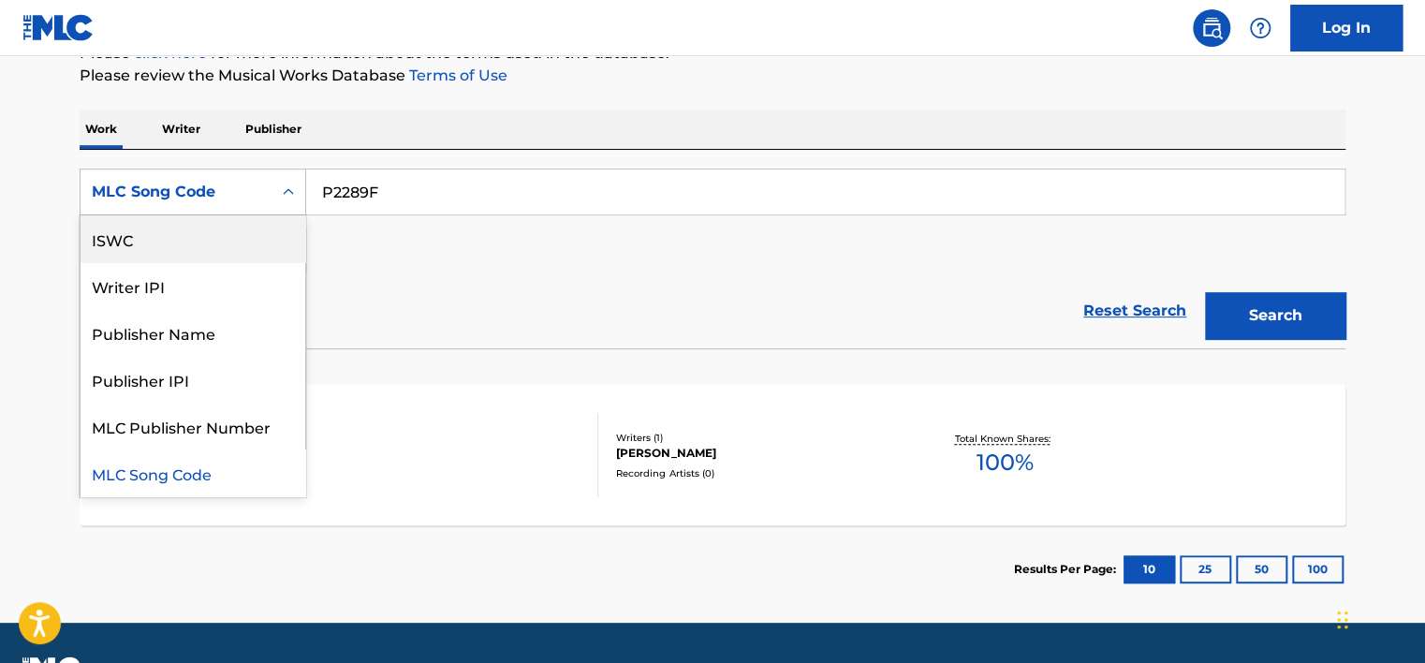
scroll to position [0, 0]
click at [220, 243] on div "Work Title" at bounding box center [193, 238] width 225 height 47
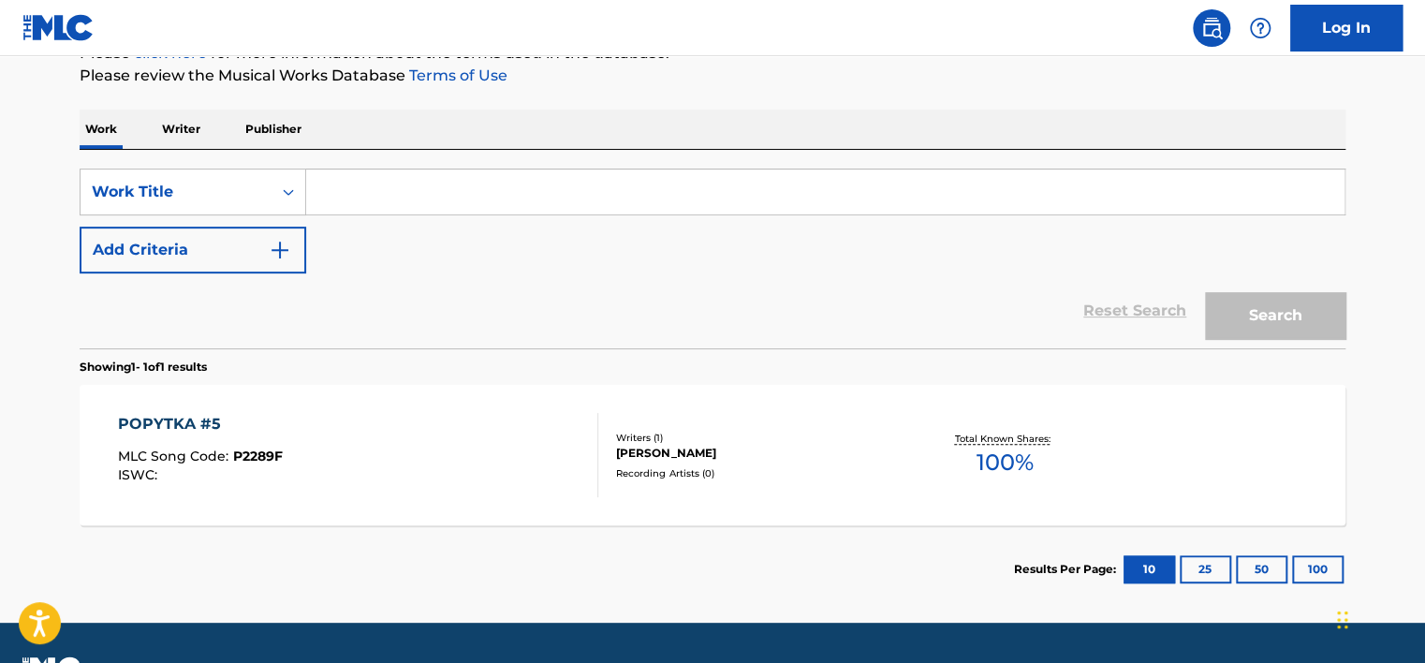
click at [353, 198] on input "Search Form" at bounding box center [825, 191] width 1038 height 45
paste input "drugoy"
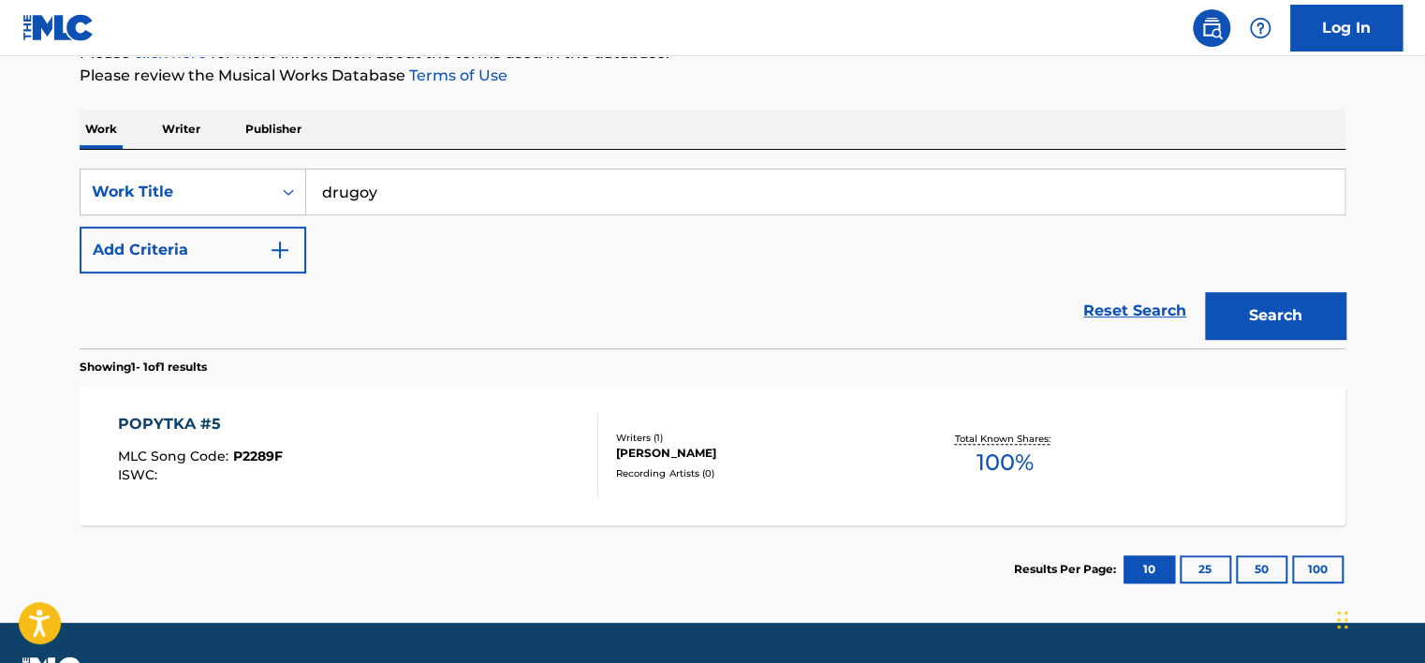
type input "drugoy"
click at [641, 298] on button "Search" at bounding box center [1275, 315] width 140 height 47
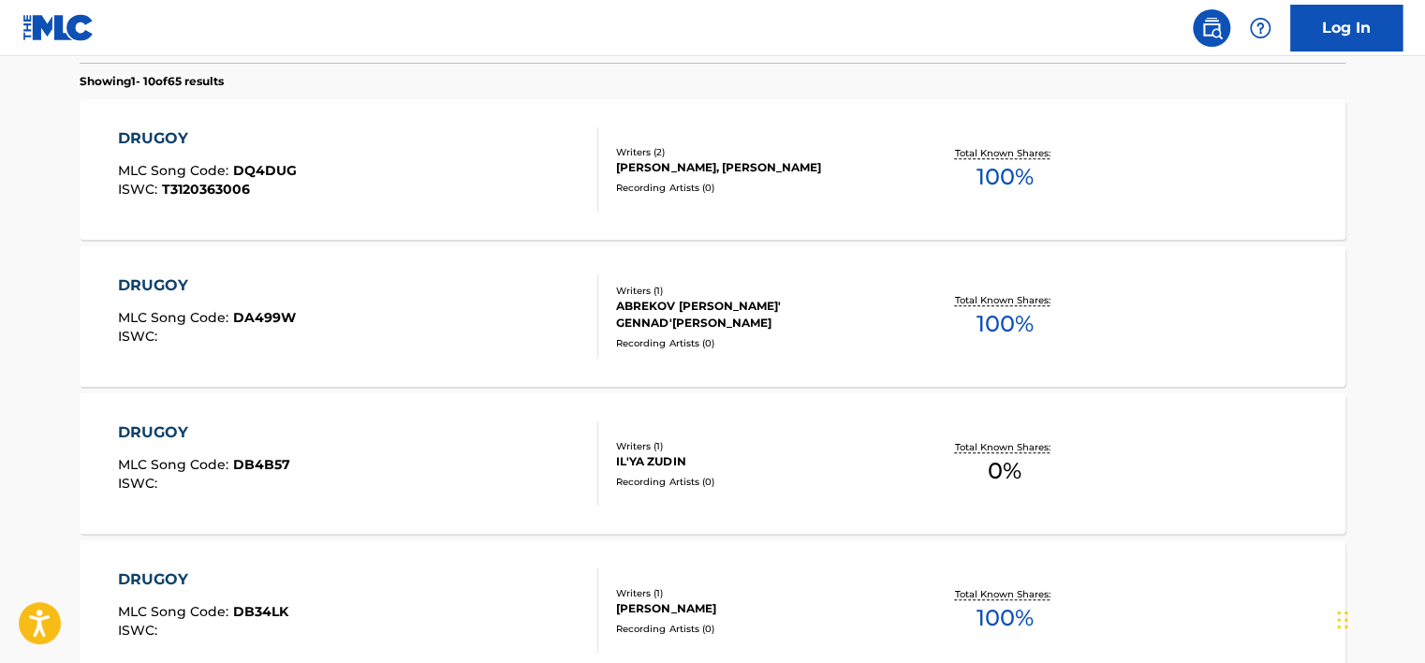
scroll to position [529, 0]
